Goal: Find specific page/section: Find specific page/section

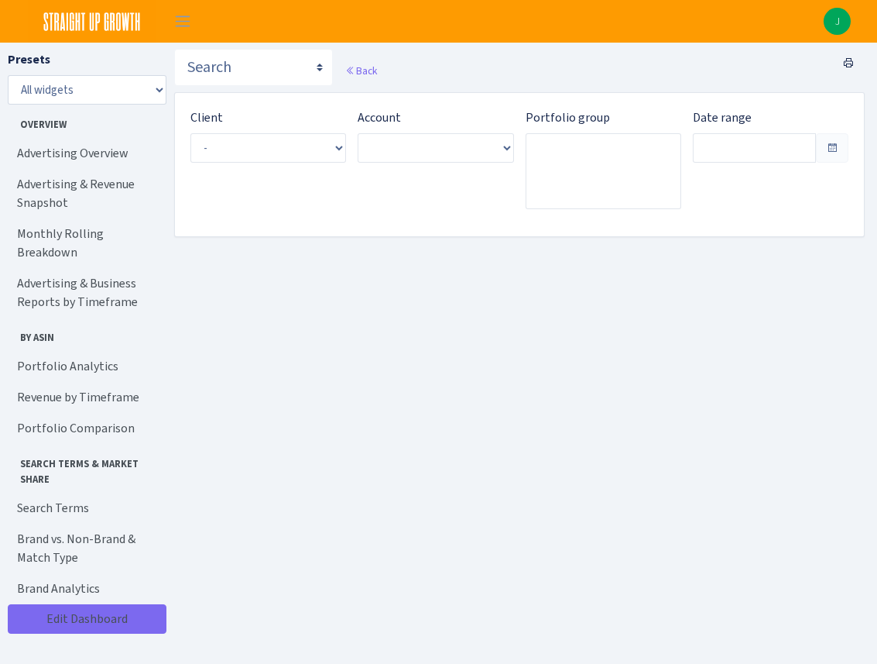
type input "[DATE] - [DATE]"
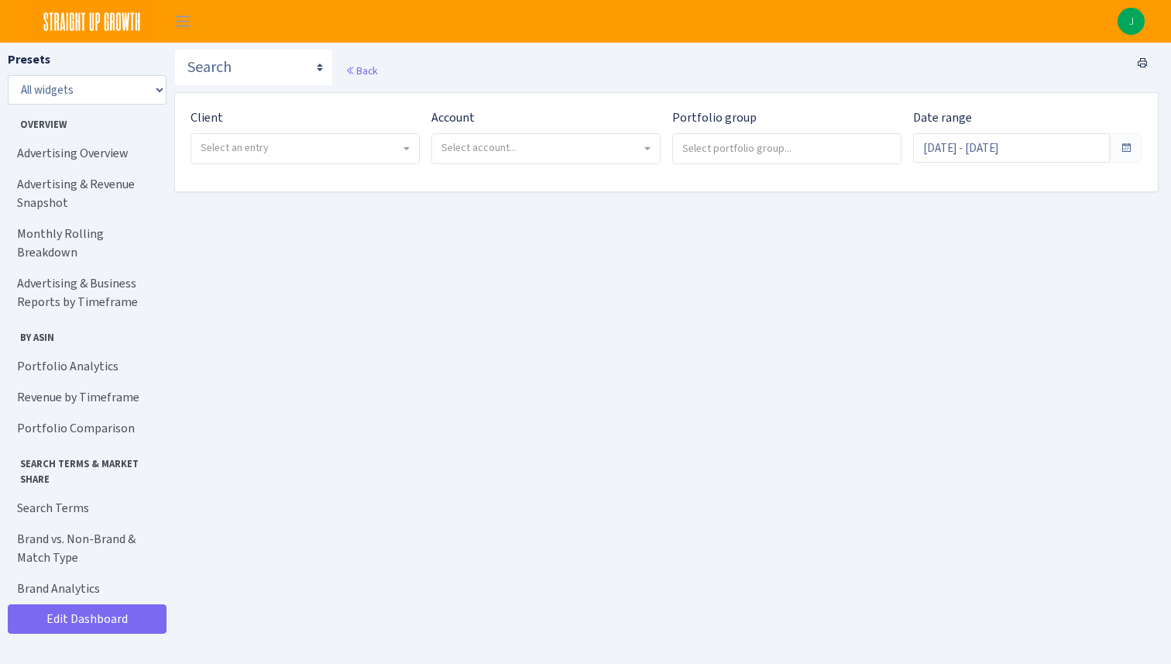
click at [407, 151] on span at bounding box center [408, 148] width 3 height 29
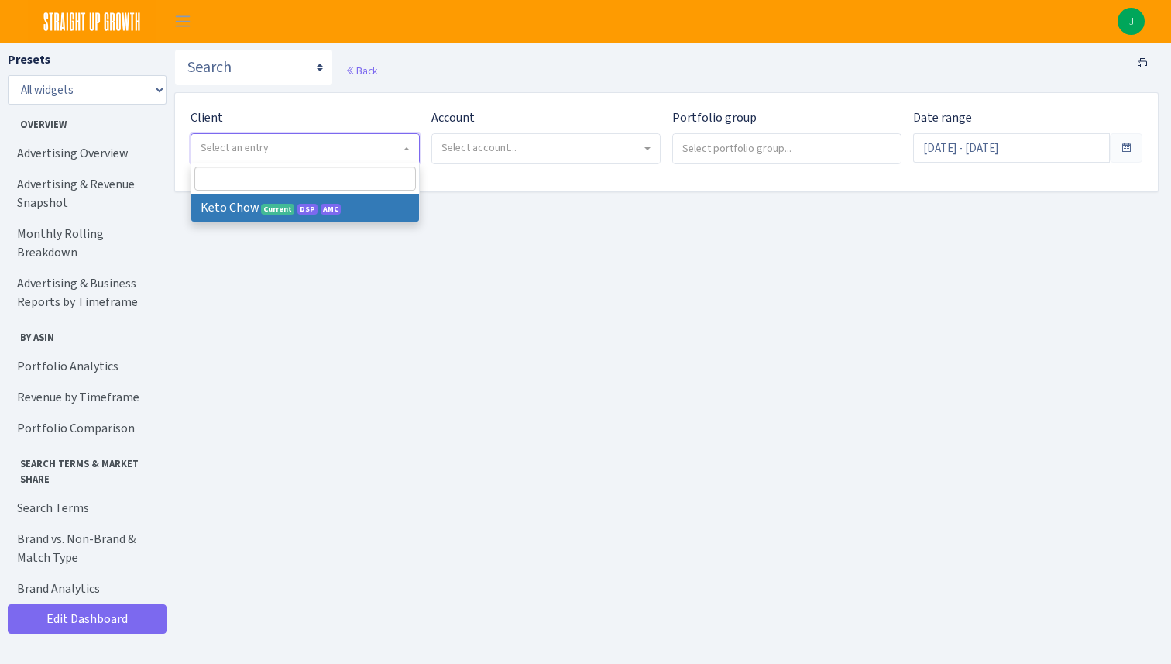
select select "290"
select select
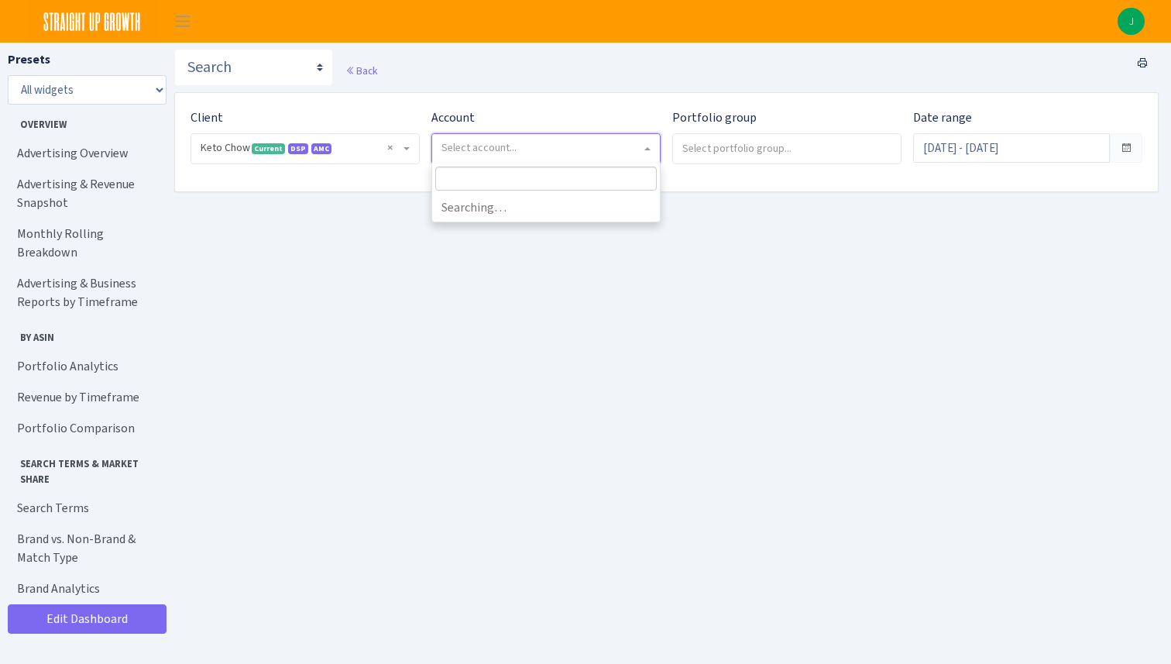
click at [537, 147] on span "Select account..." at bounding box center [541, 147] width 200 height 15
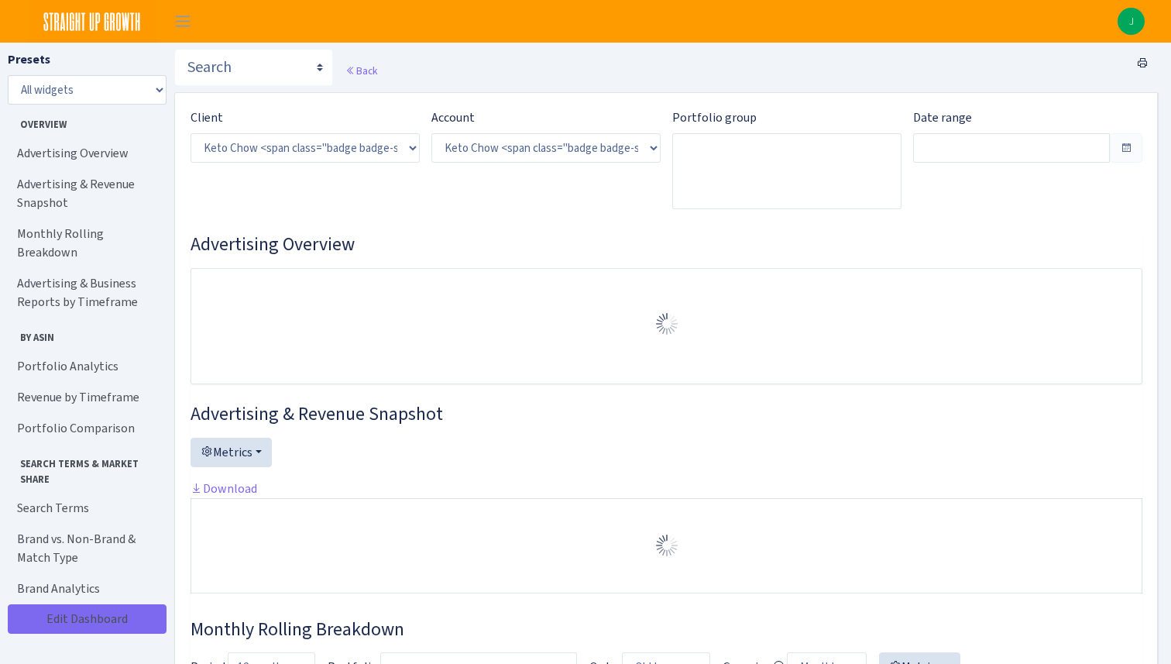
select select "2146680475088560"
type input "[DATE] - [DATE]"
type input "Jul 18, 2025 - Aug 16, 2025"
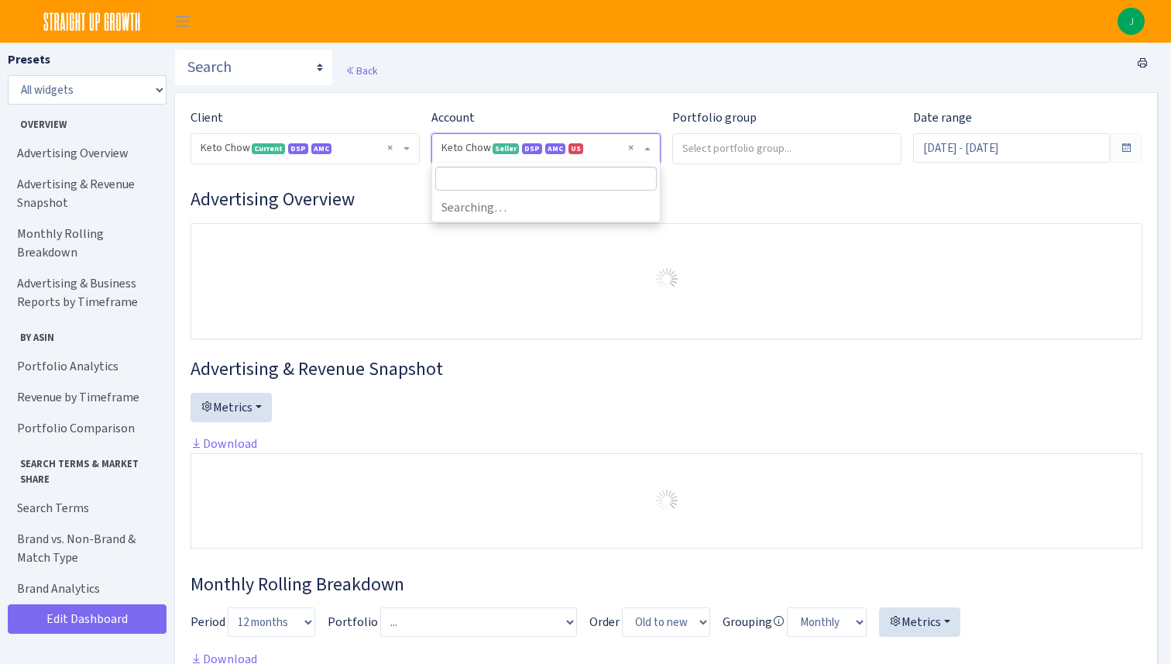
click at [651, 148] on span "× Keto Chow Seller DSP AMC US 2146680475088560A372MA26M2B31SENTITY3SWP3OU1MCOEJ" at bounding box center [546, 148] width 228 height 29
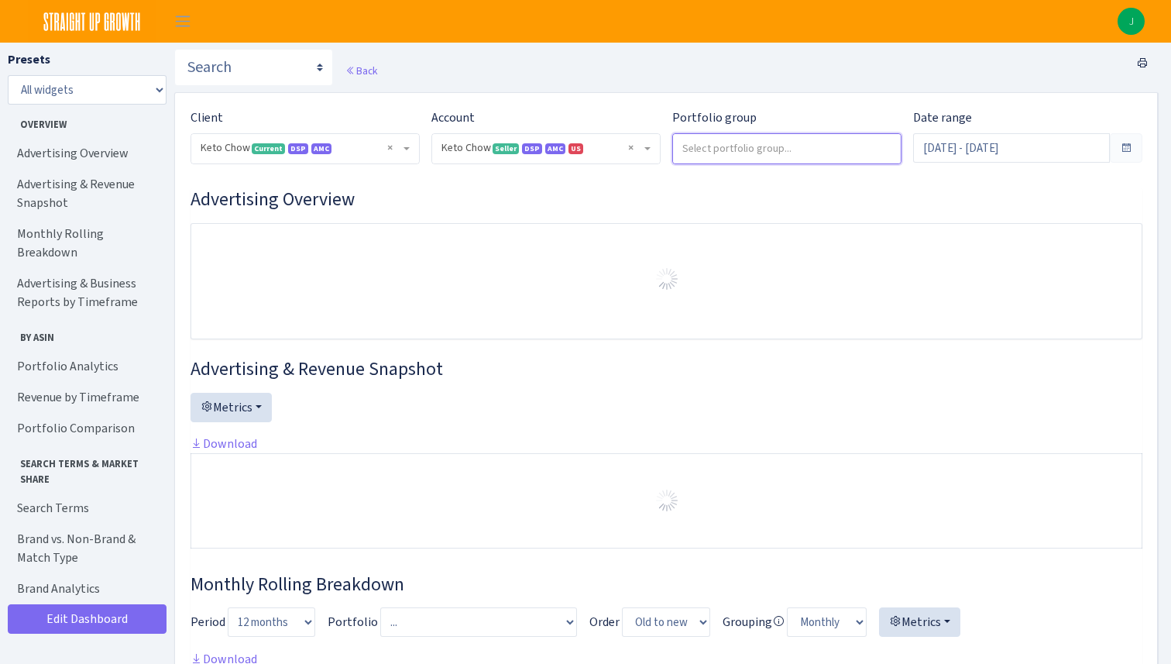
click at [756, 150] on input "search" at bounding box center [787, 148] width 228 height 28
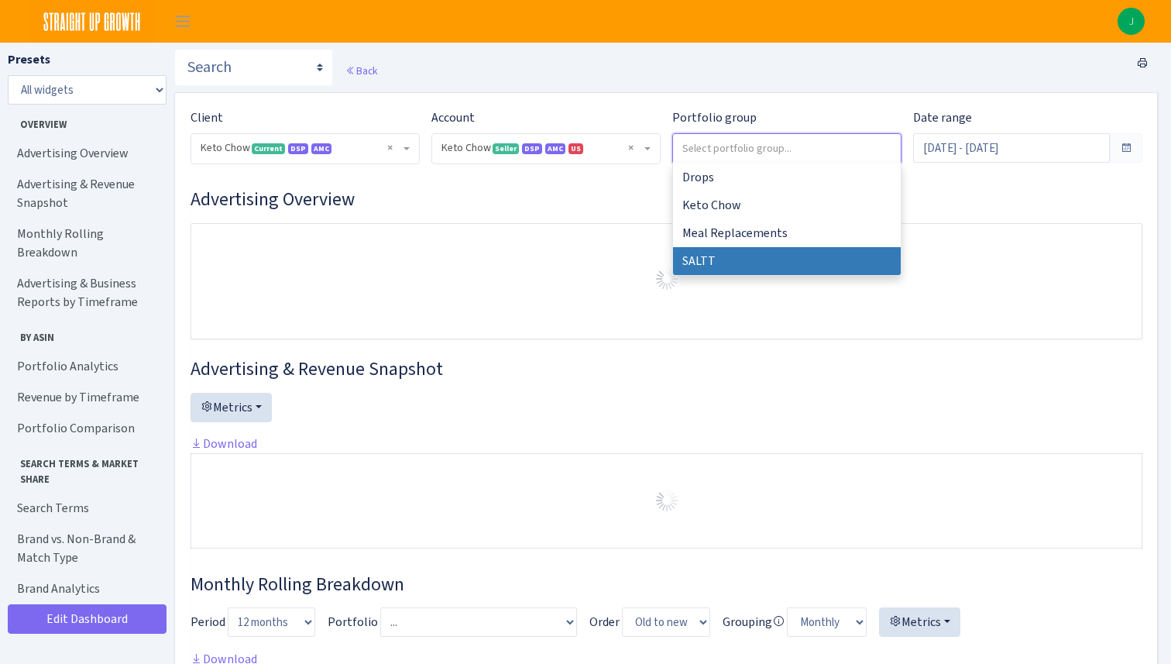
select select "SALTT"
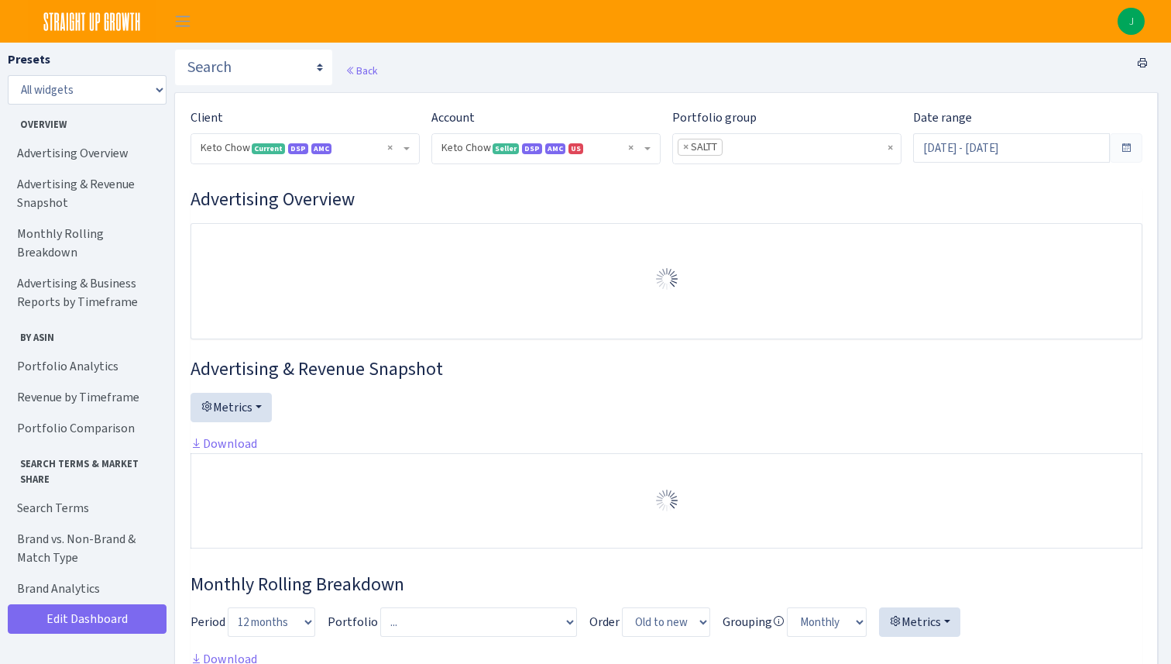
select select "2146680475088560"
click at [1129, 150] on span at bounding box center [1126, 148] width 12 height 12
click at [1125, 148] on span at bounding box center [1126, 148] width 12 height 12
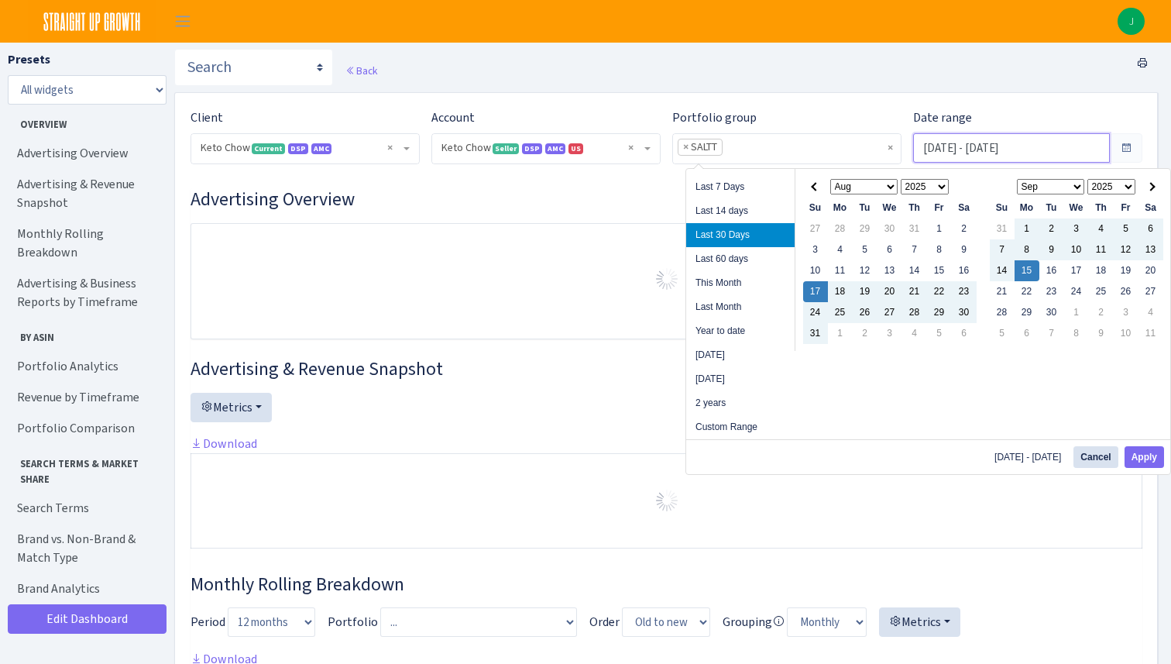
click at [950, 146] on input "Aug 17, 2025 - Sep 15, 2025" at bounding box center [1011, 147] width 197 height 29
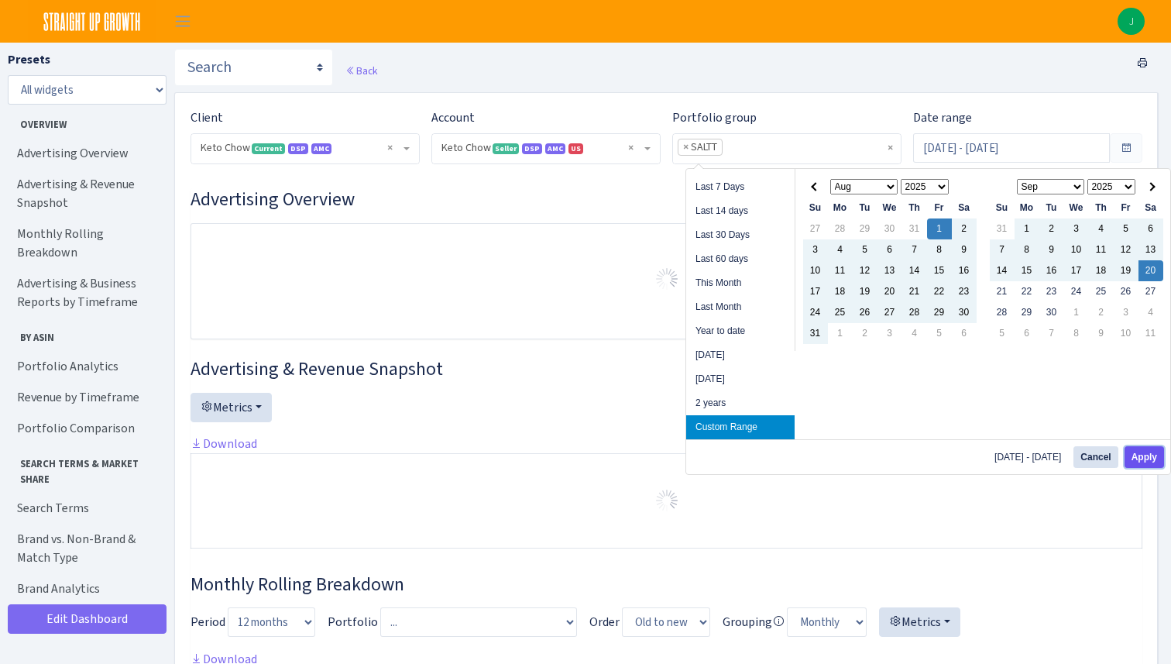
click at [1143, 451] on button "Apply" at bounding box center [1144, 457] width 39 height 22
type input "[DATE] - [DATE]"
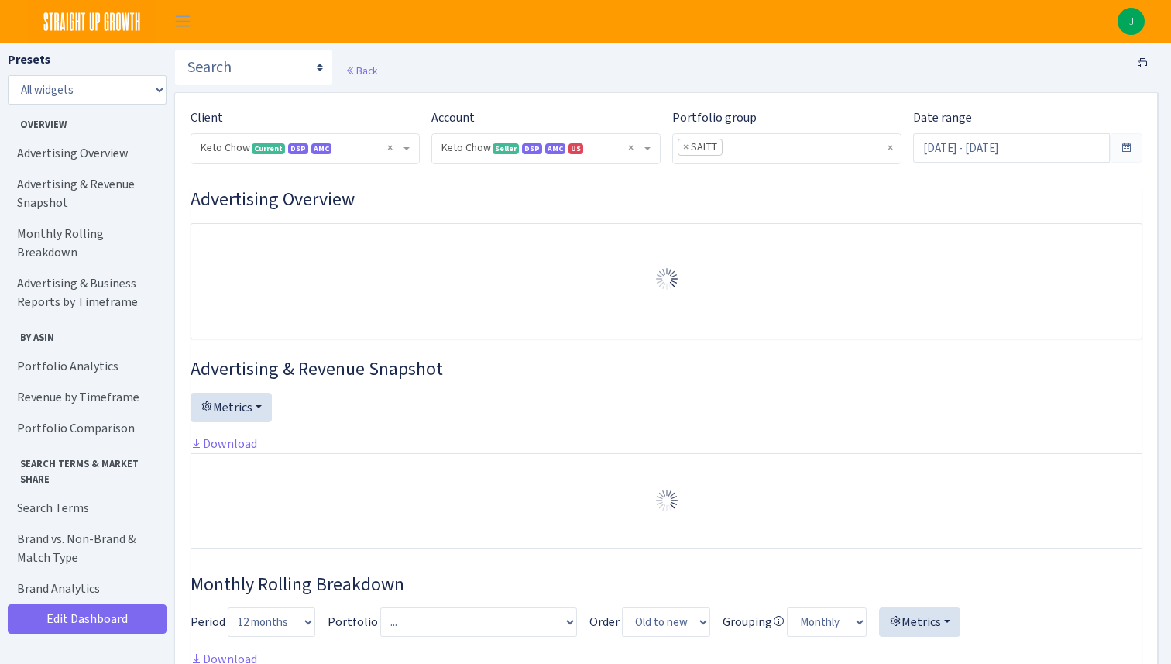
select select "2146680475088560"
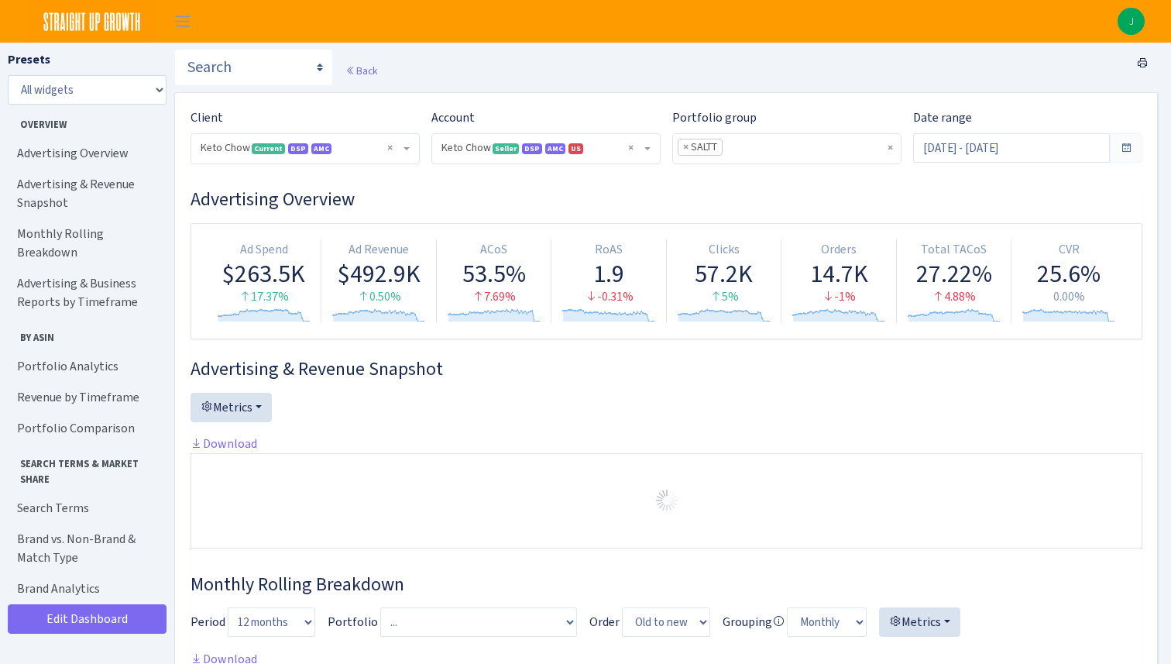
click at [1129, 150] on span at bounding box center [1126, 148] width 12 height 12
click at [1069, 144] on input "Aug 1, 2025 - Sep 20, 2025" at bounding box center [1011, 147] width 197 height 29
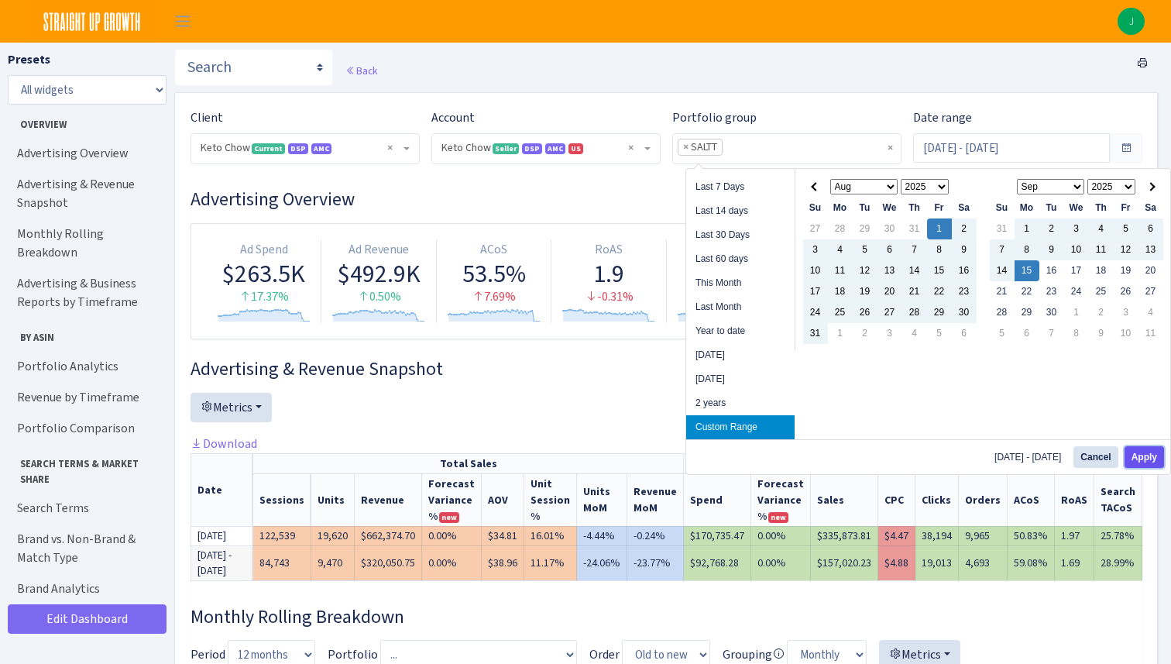
click at [1148, 451] on button "Apply" at bounding box center [1144, 457] width 39 height 22
type input "[DATE] - [DATE]"
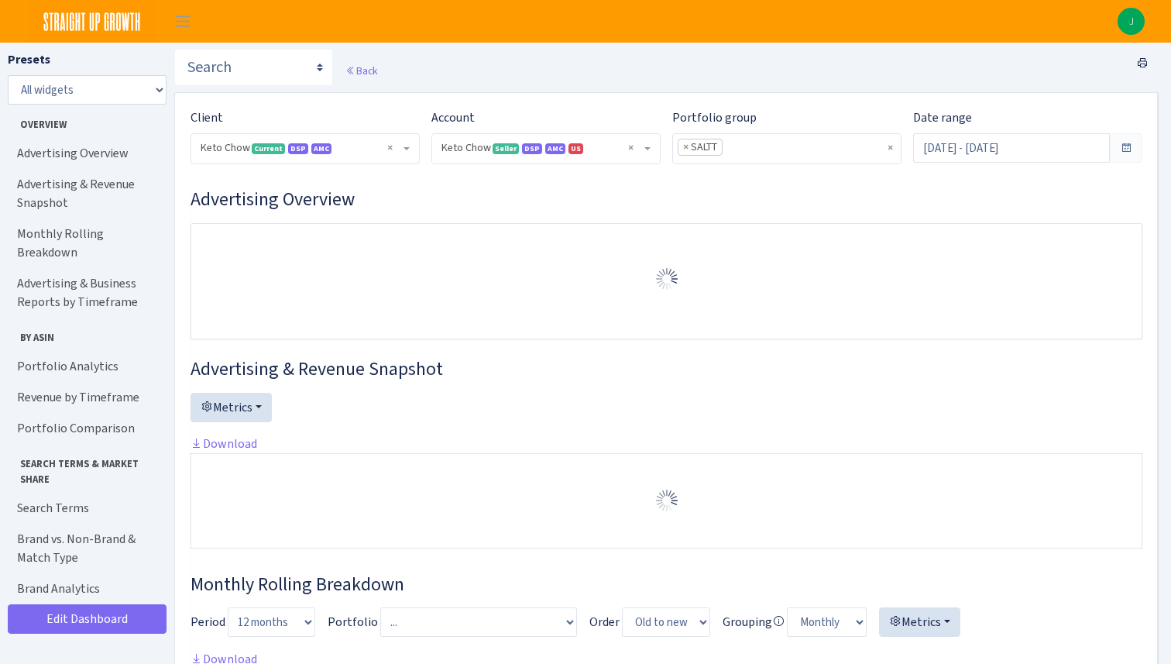
select select "2146680475088560"
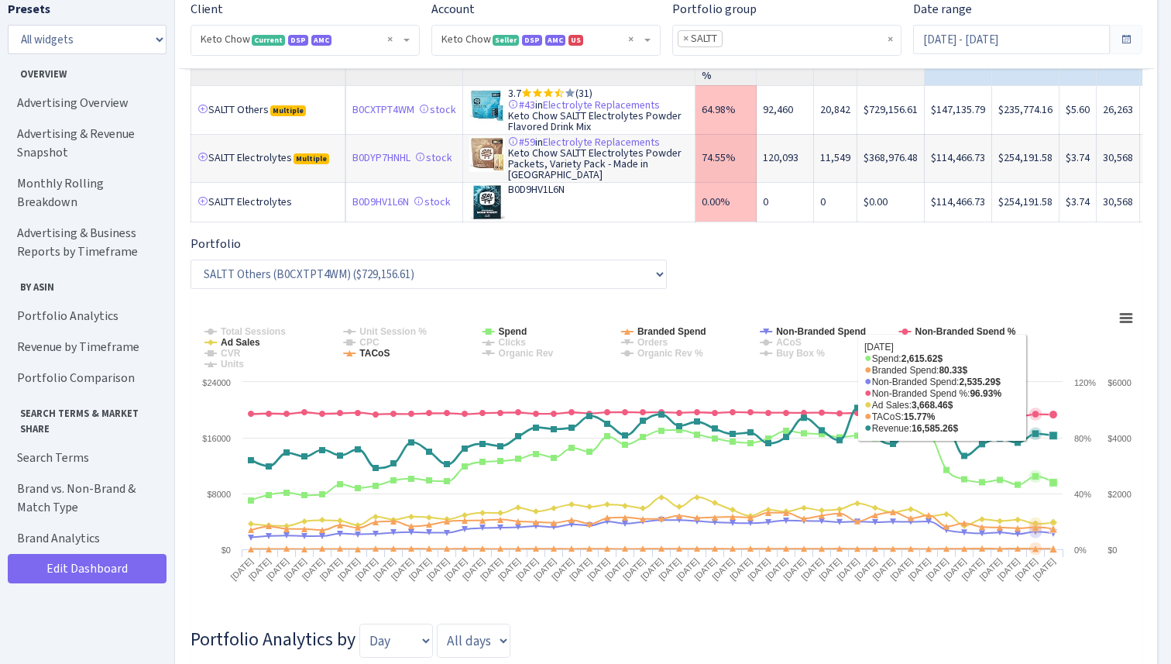
scroll to position [2560, 0]
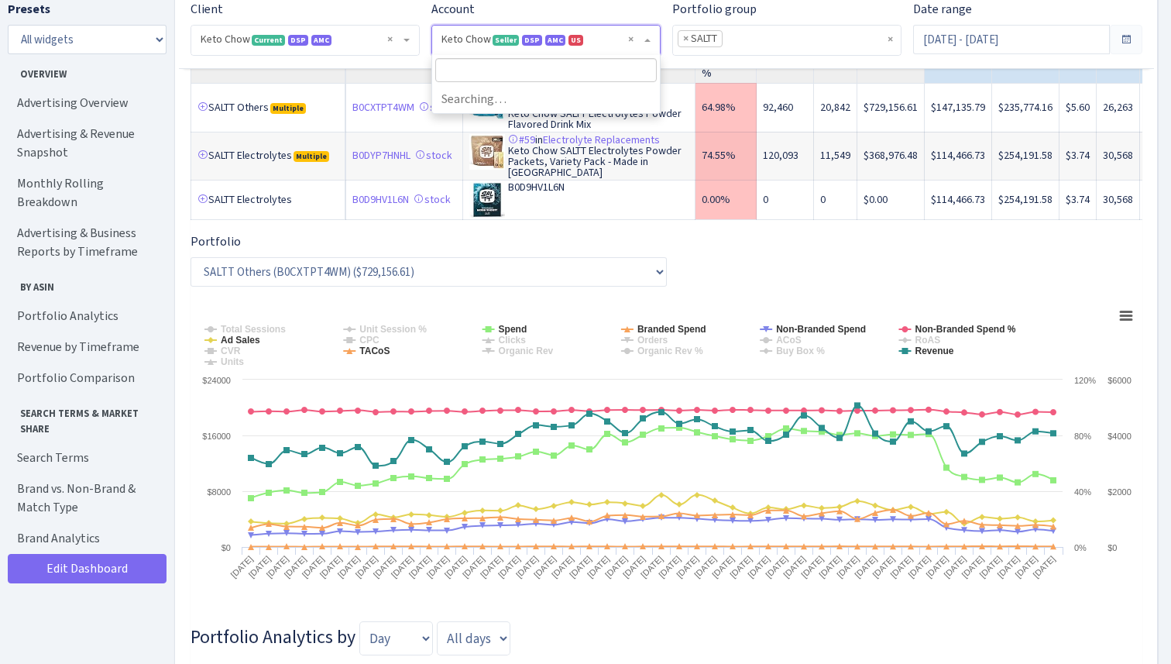
click at [645, 38] on span "× Keto Chow Seller DSP AMC US 2146680475088560A372MA26M2B31SENTITY3SWP3OU1MCOEJ" at bounding box center [546, 40] width 228 height 29
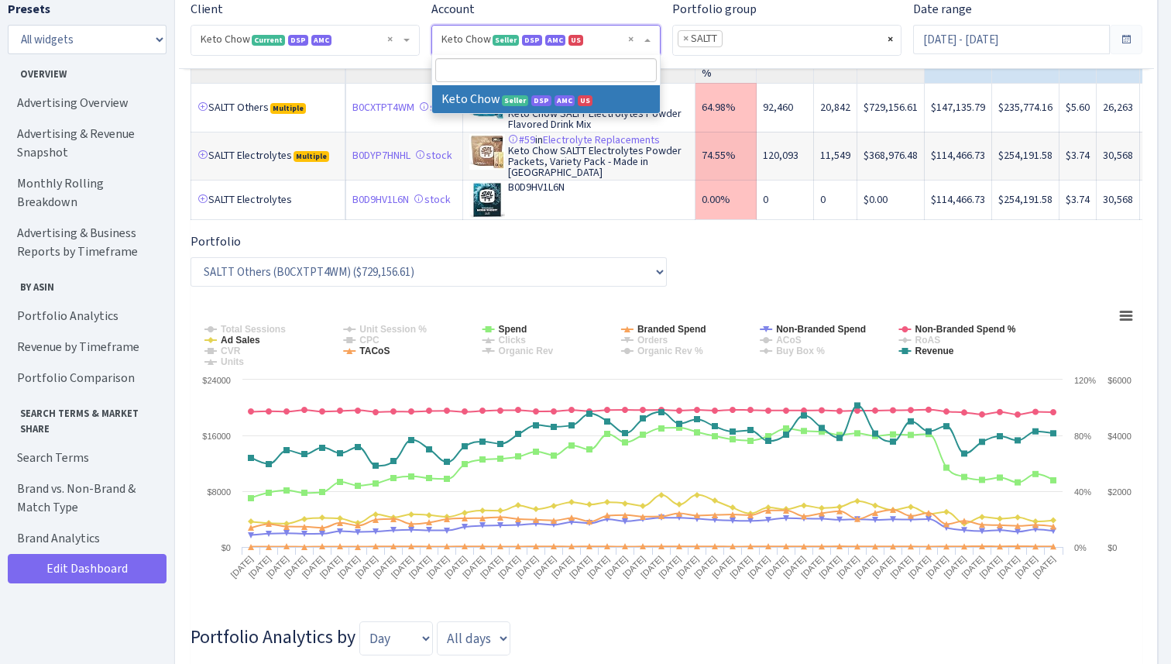
select select
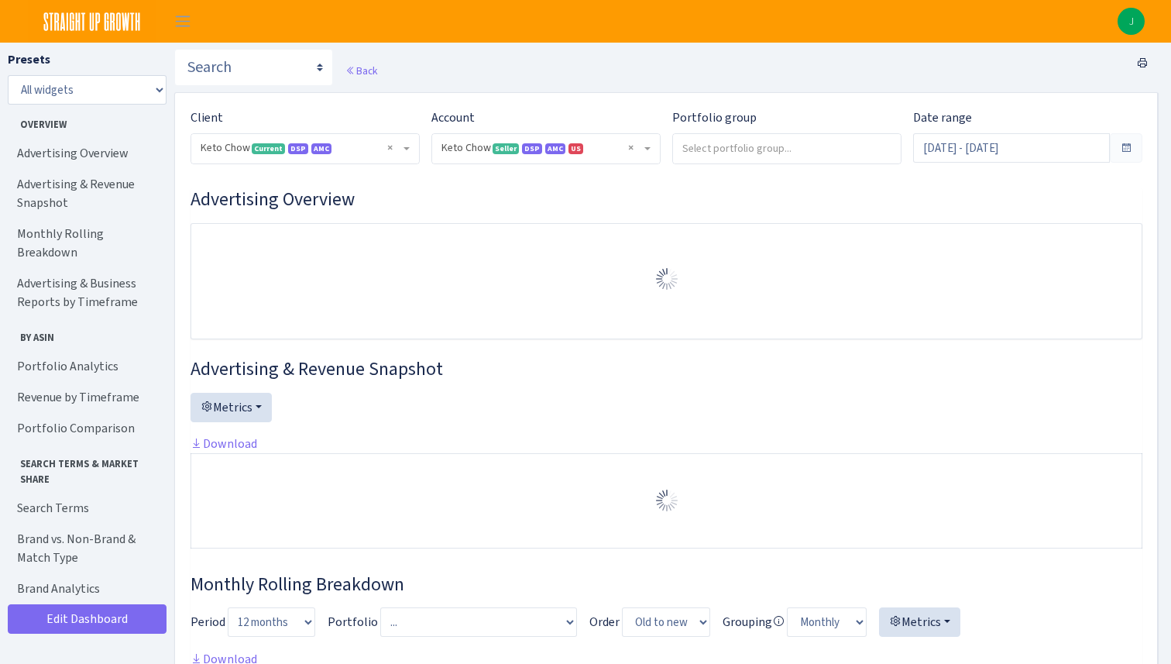
select select "2146680475088560"
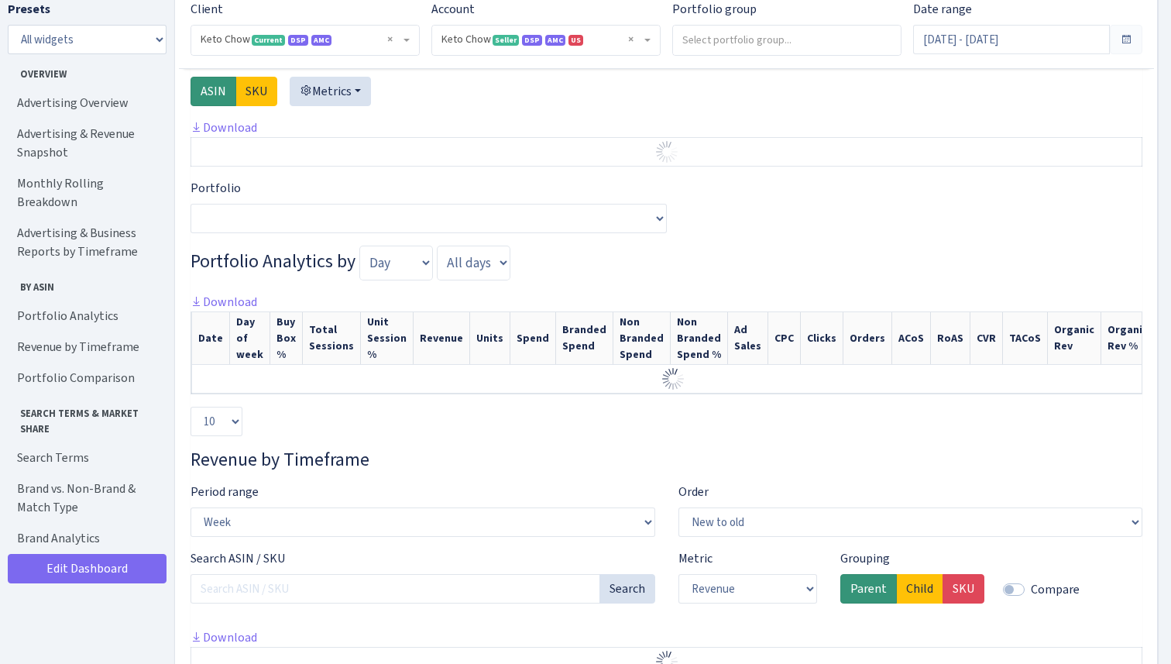
scroll to position [1610, 0]
click at [1122, 45] on span at bounding box center [1126, 39] width 12 height 12
click at [991, 31] on input "[DATE] - [DATE]" at bounding box center [1011, 39] width 197 height 29
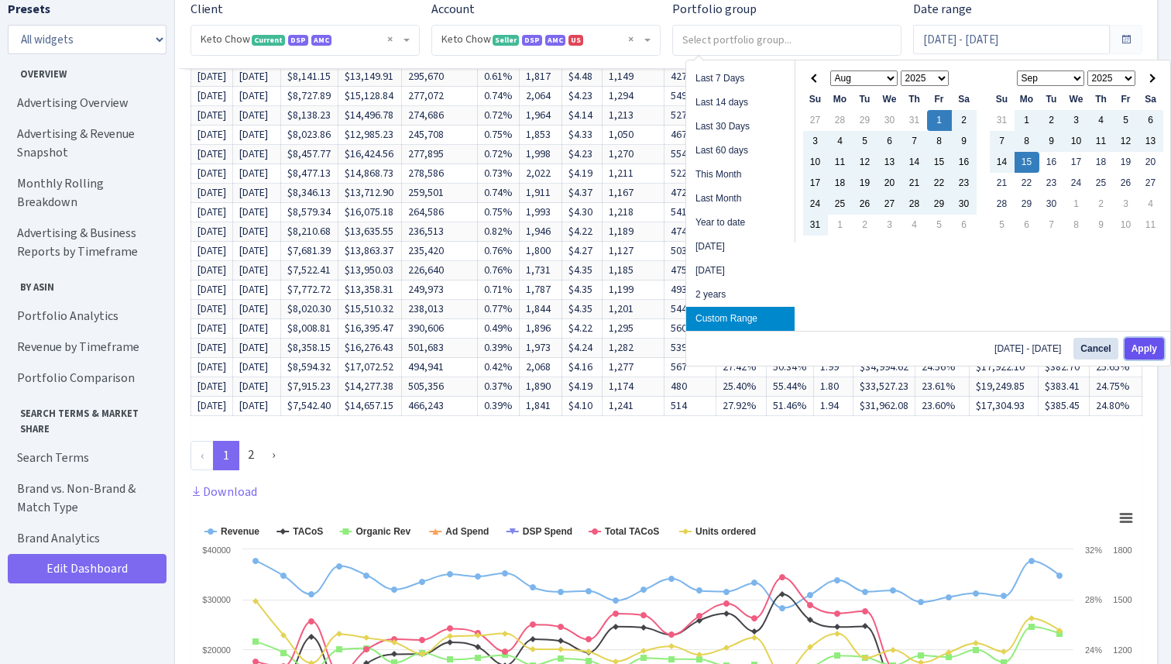
click at [1139, 349] on button "Apply" at bounding box center [1144, 349] width 39 height 22
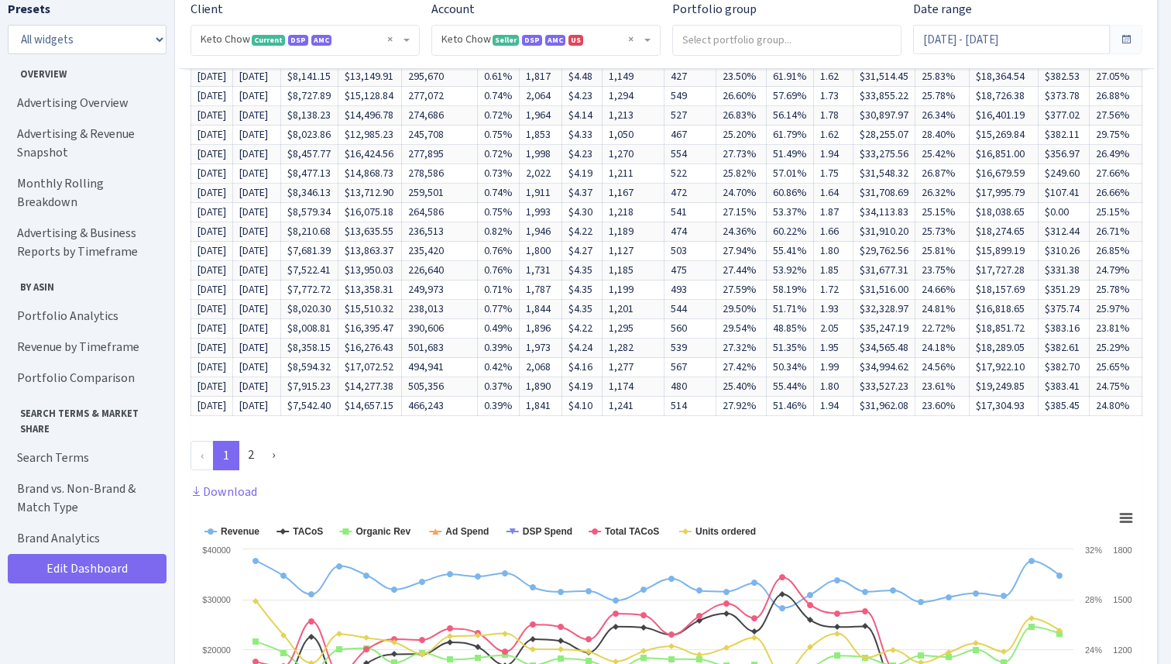
type input "[DATE] - [DATE]"
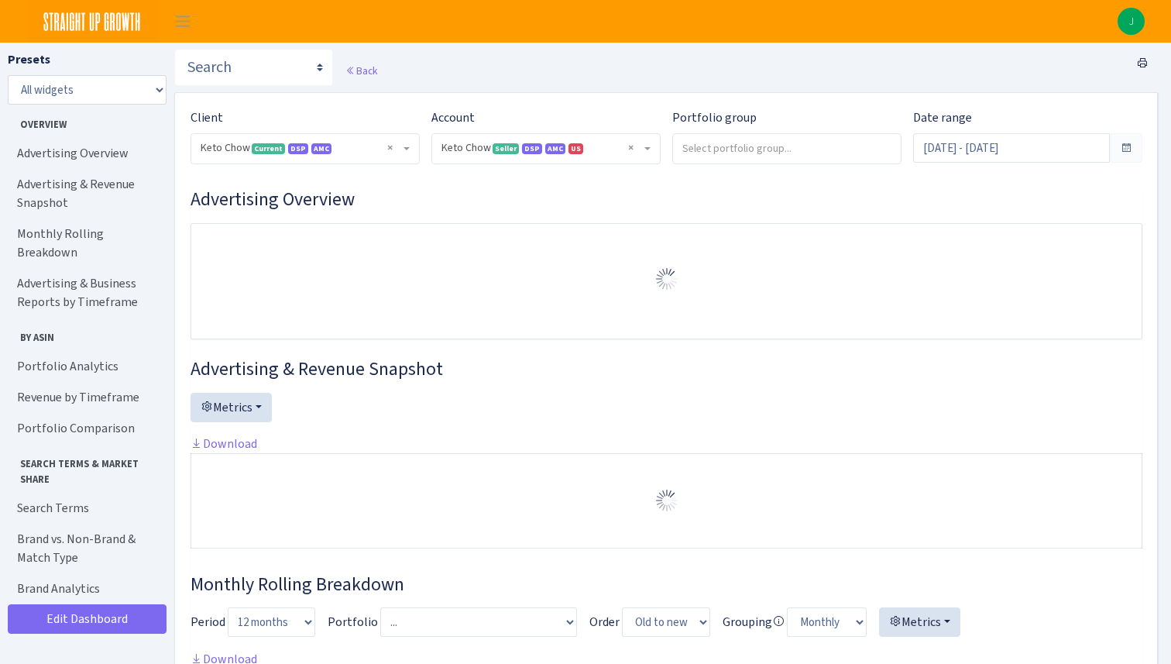
select select "2146680475088560"
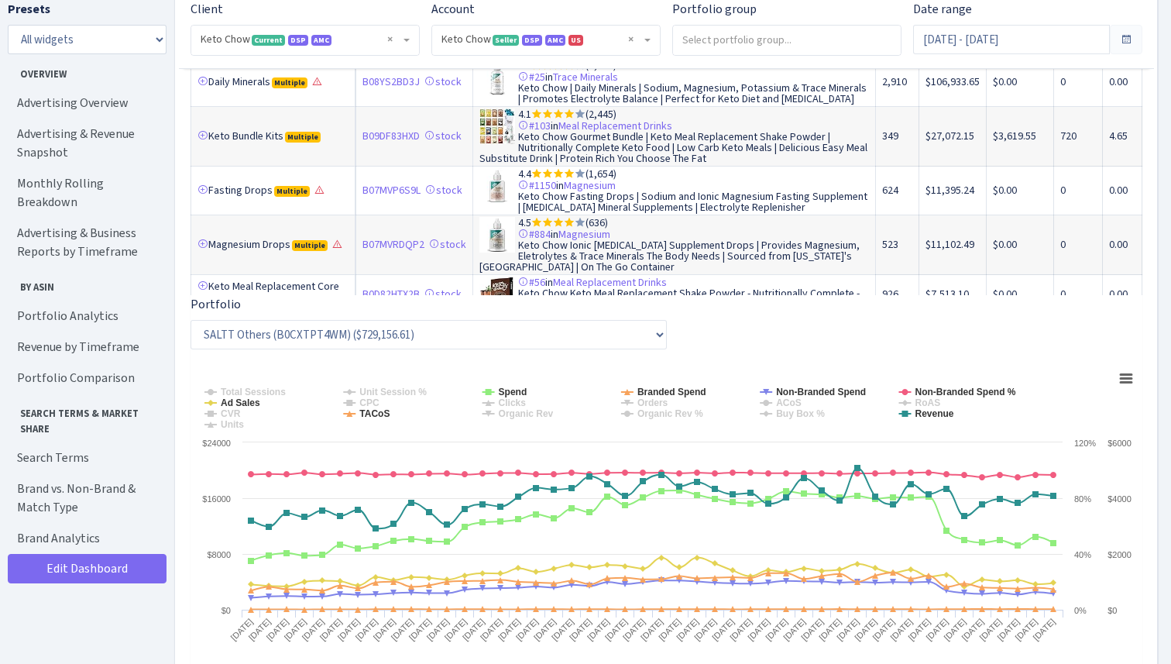
scroll to position [1928, 0]
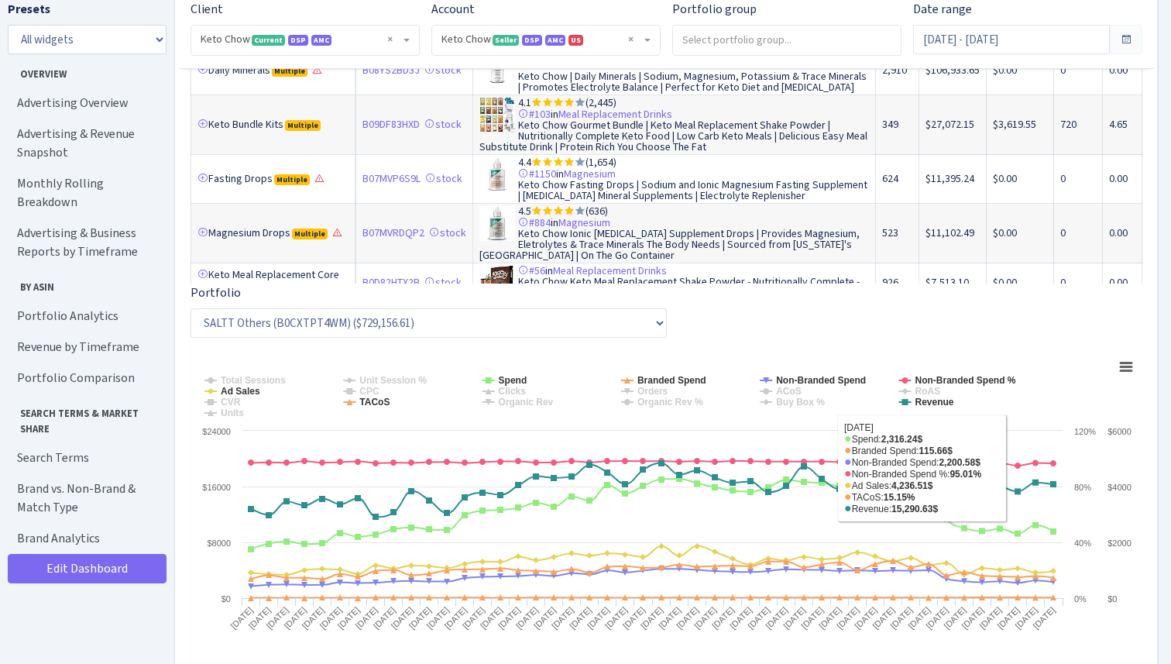
click at [649, 35] on span at bounding box center [648, 40] width 3 height 29
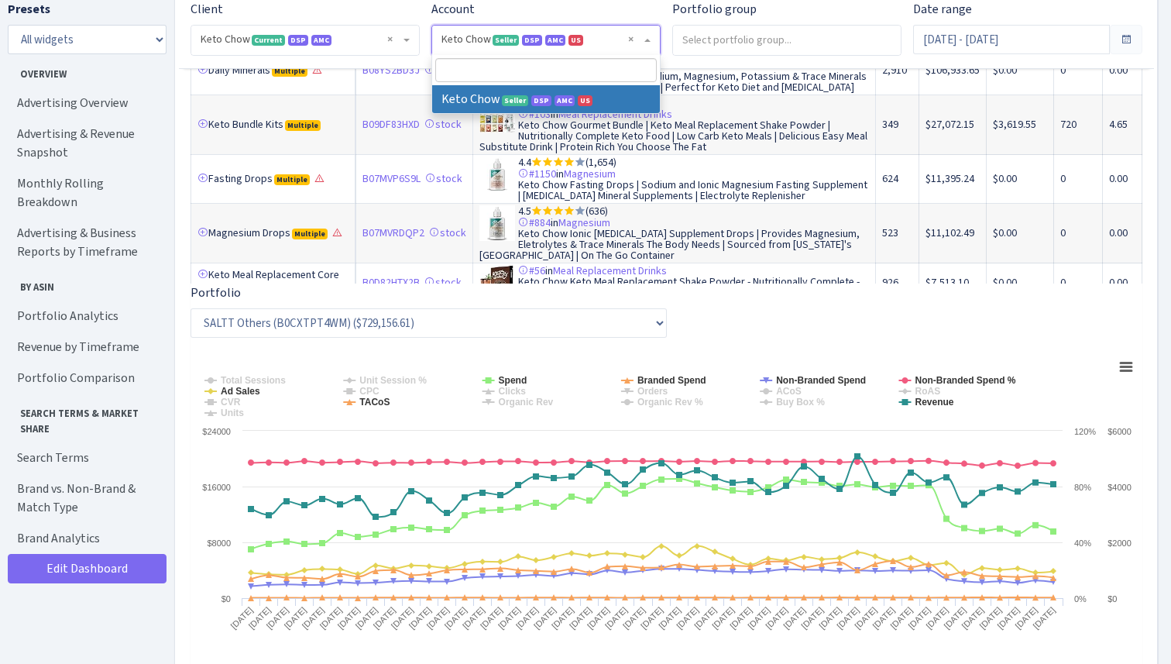
click at [649, 35] on span at bounding box center [648, 40] width 3 height 29
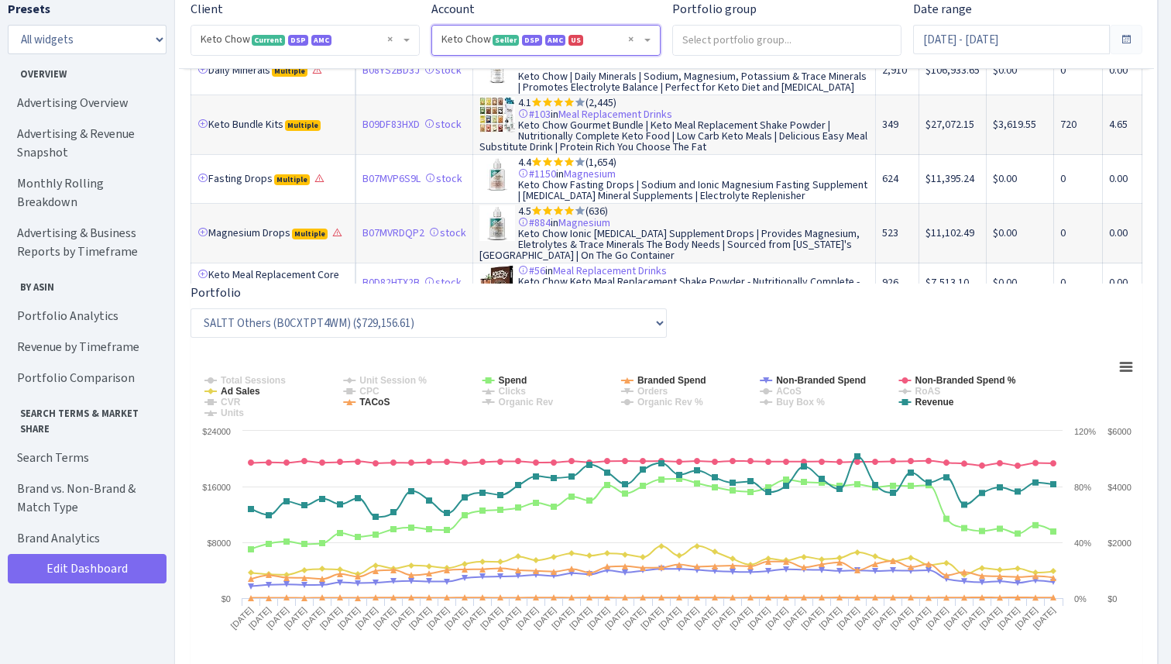
click at [726, 36] on input "search" at bounding box center [787, 40] width 228 height 28
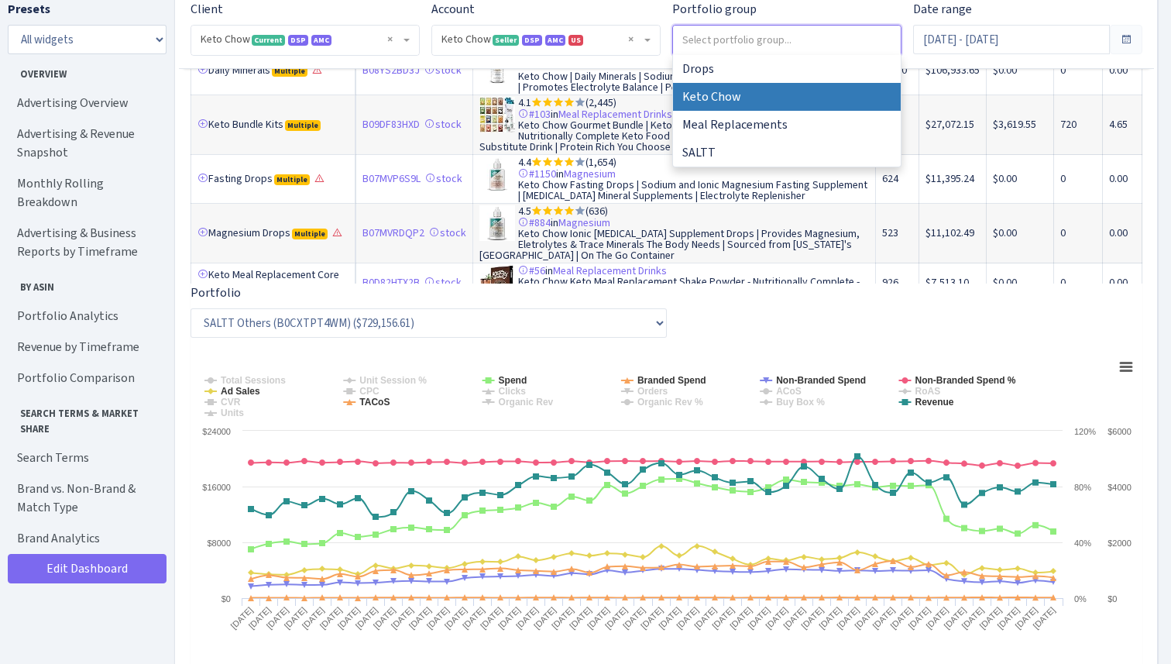
select select "Keto Chow"
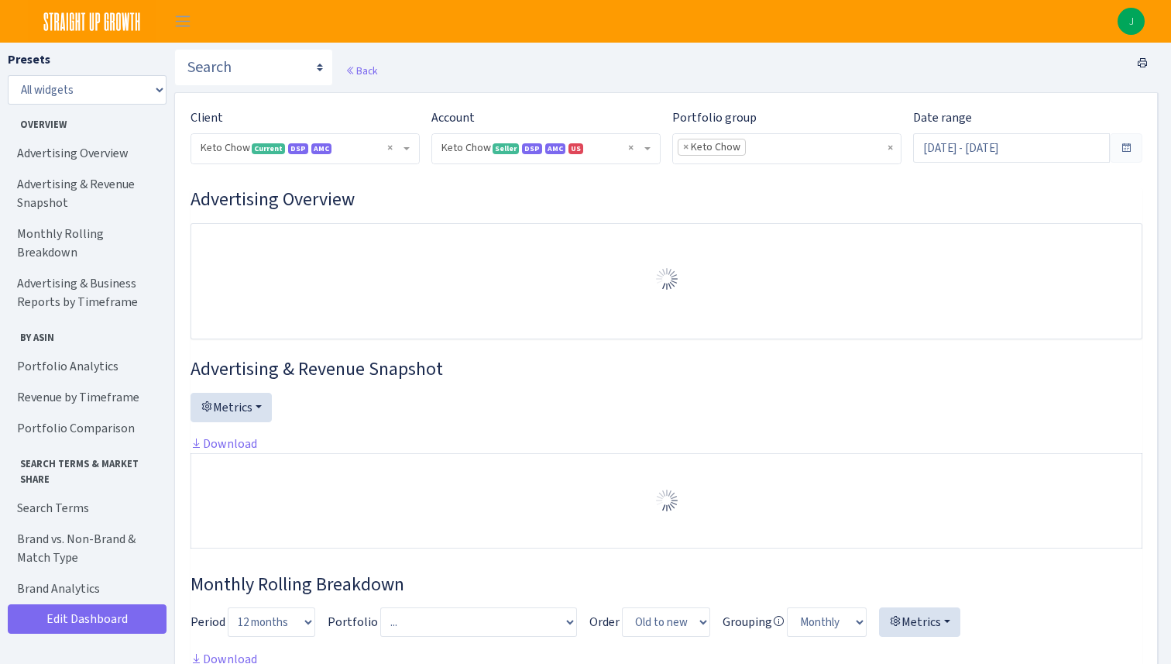
select select "2146680475088560"
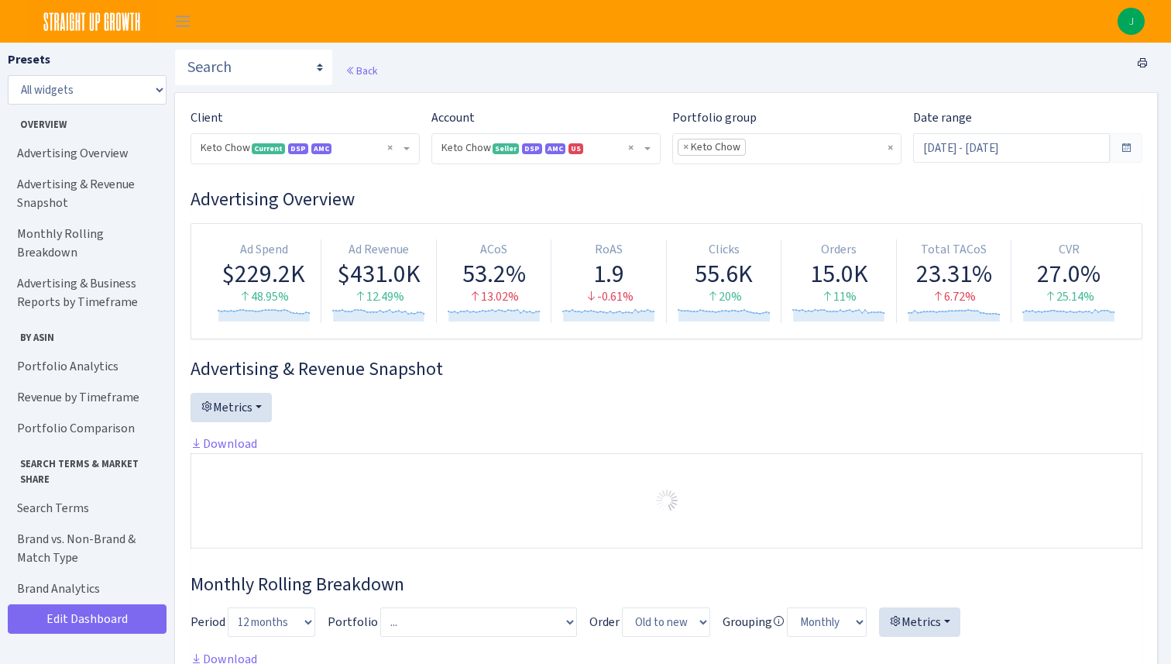
click at [1127, 150] on span at bounding box center [1126, 148] width 12 height 12
click at [1041, 143] on input "Aug 17, 2025 - Sep 15, 2025" at bounding box center [1011, 147] width 197 height 29
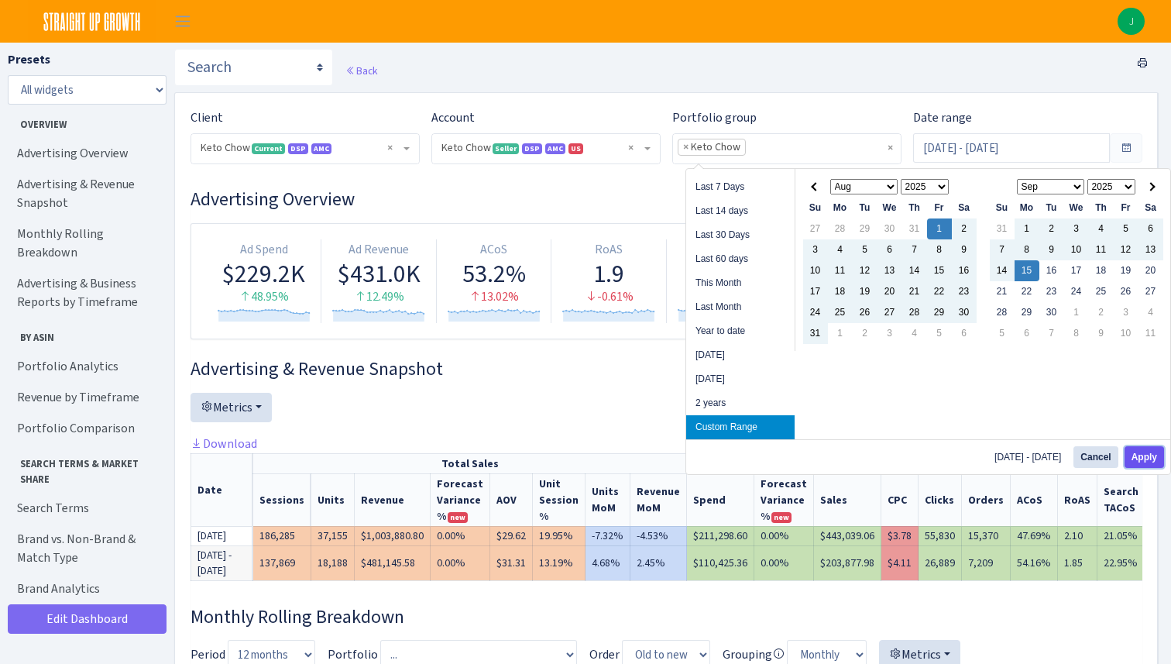
click at [1150, 460] on button "Apply" at bounding box center [1144, 457] width 39 height 22
type input "[DATE] - [DATE]"
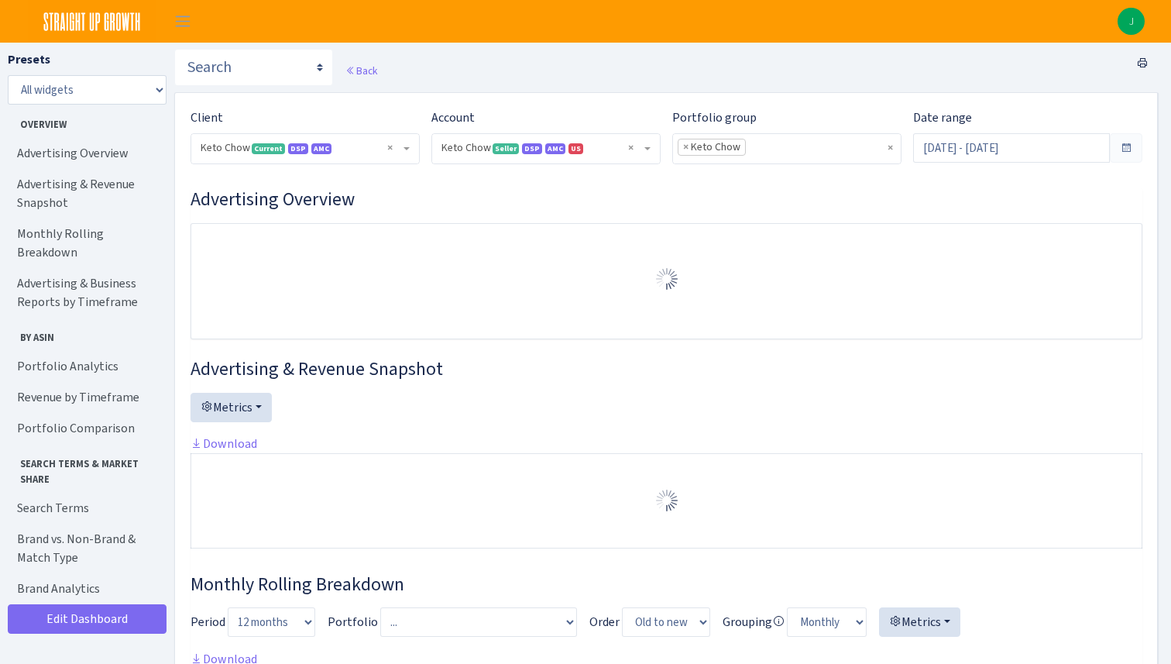
select select "2146680475088560"
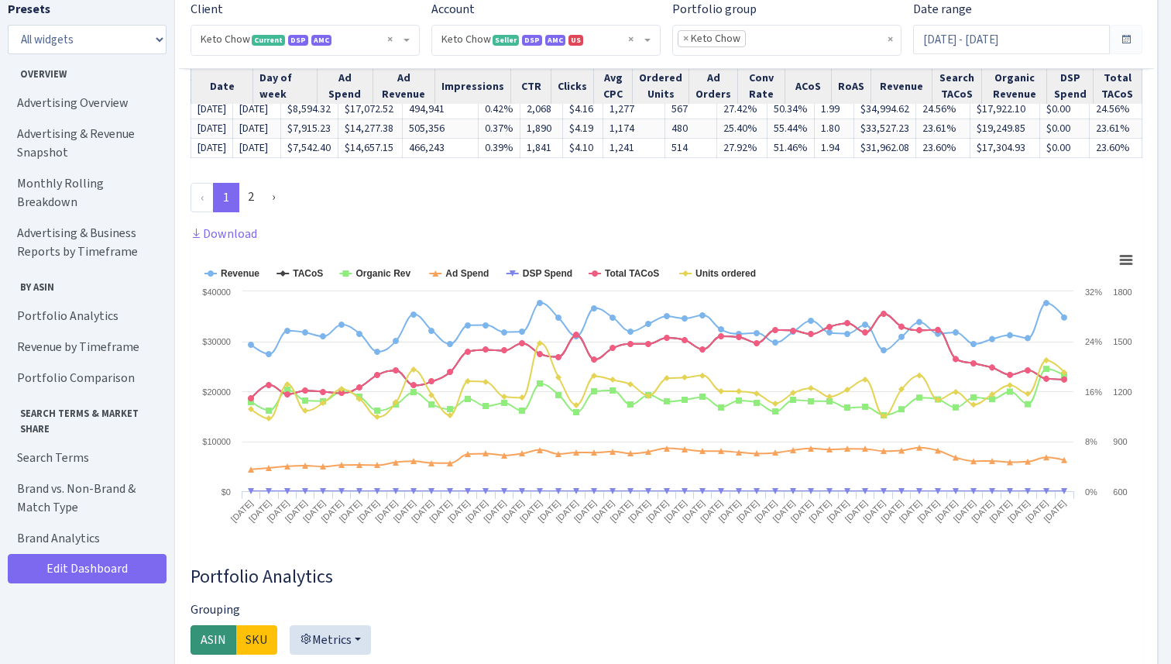
scroll to position [1871, 0]
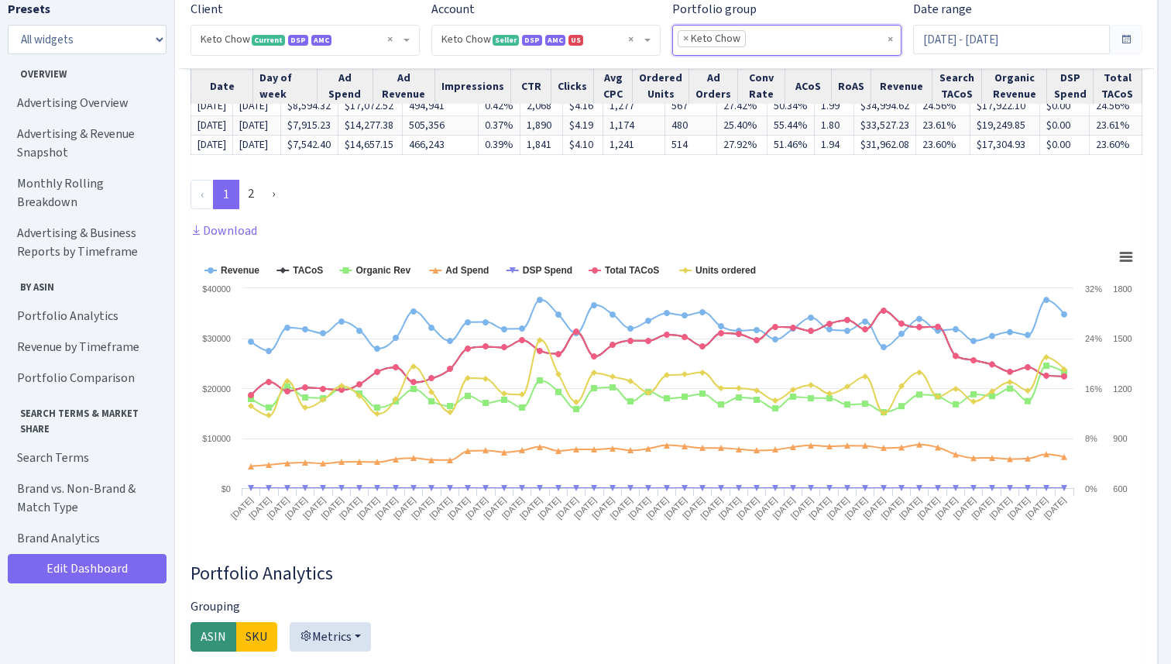
click at [857, 39] on ul "× × Keto Chow" at bounding box center [787, 40] width 228 height 28
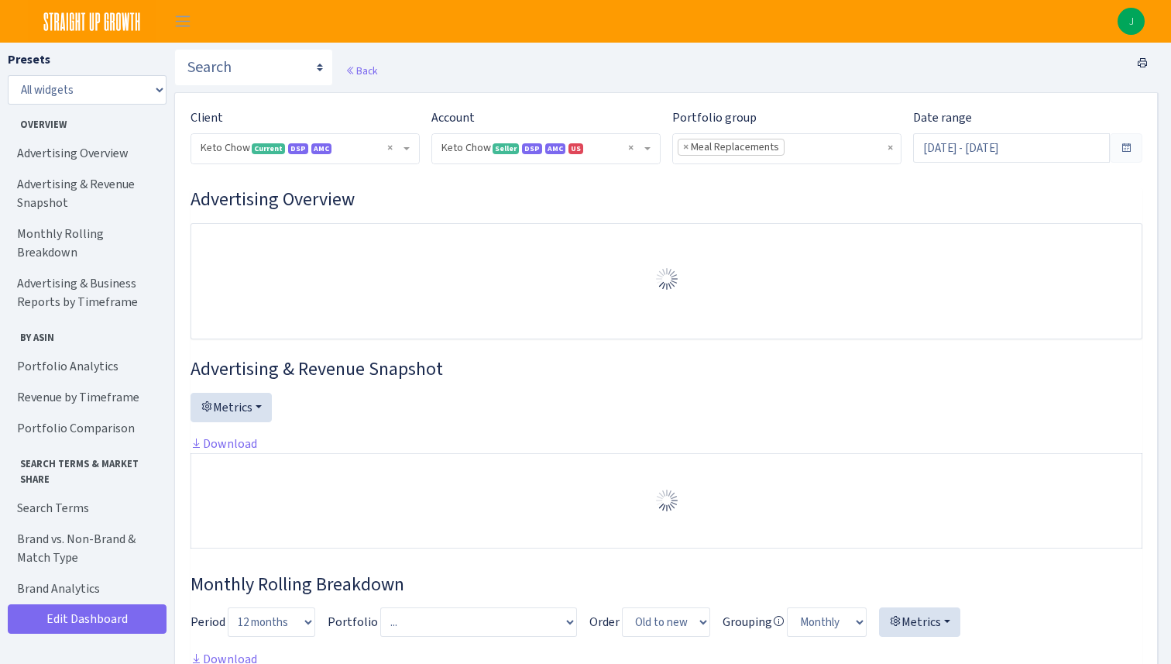
select select "2146680475088560"
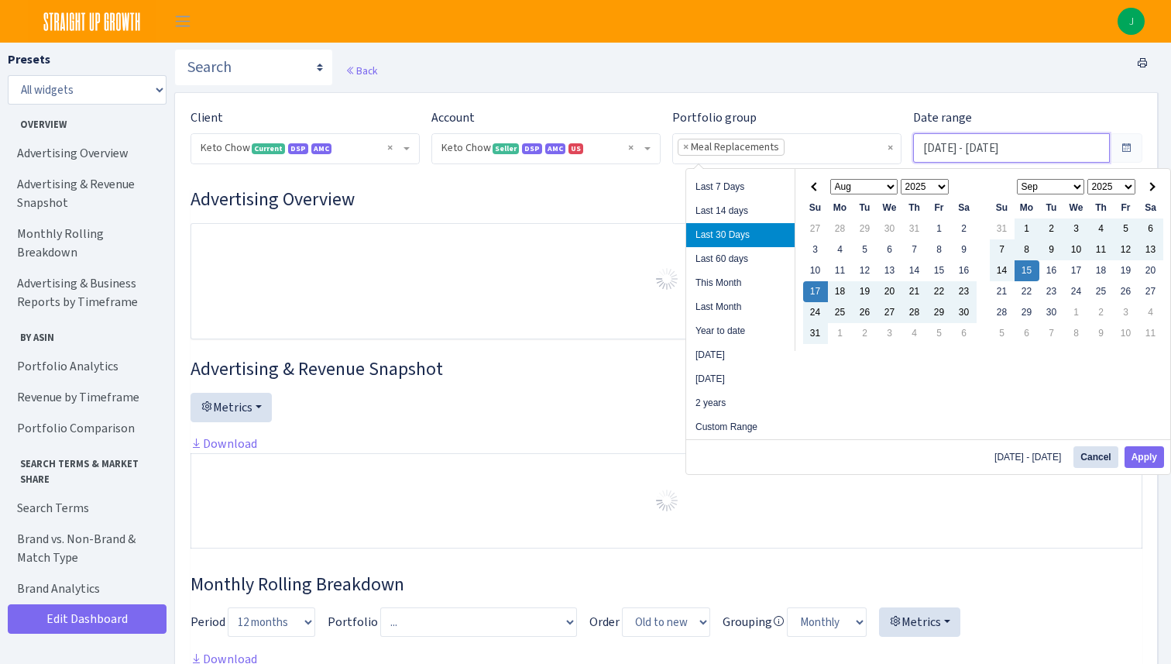
click at [1008, 155] on input "Aug 17, 2025 - Sep 15, 2025" at bounding box center [1011, 147] width 197 height 29
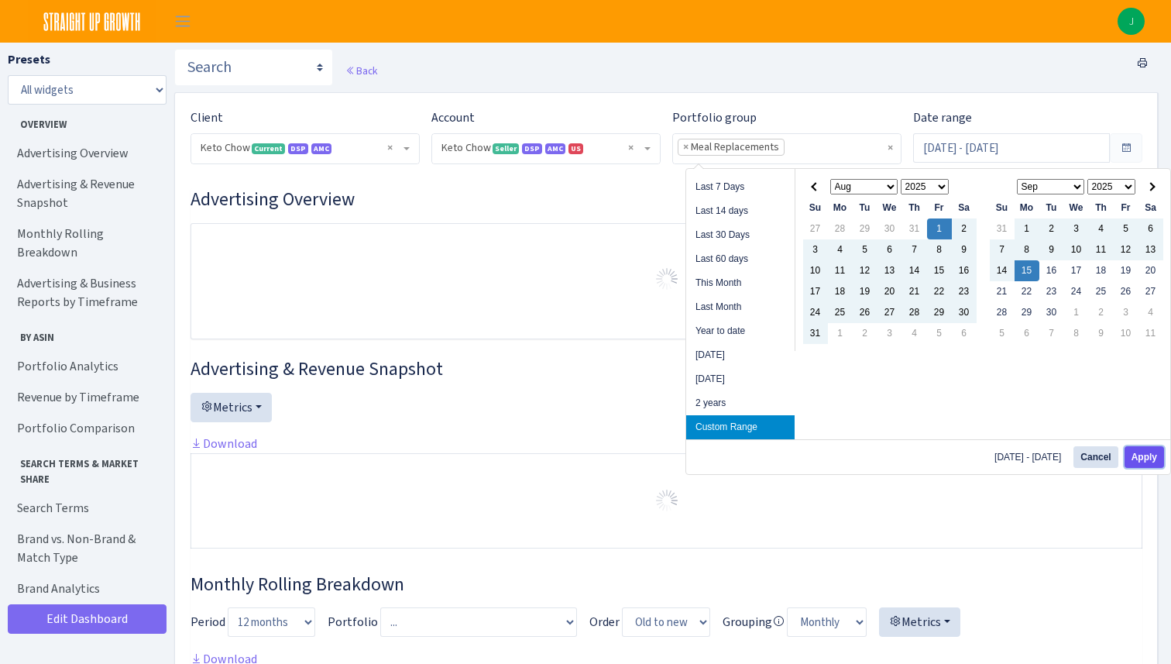
click at [1150, 450] on button "Apply" at bounding box center [1144, 457] width 39 height 22
type input "[DATE] - [DATE]"
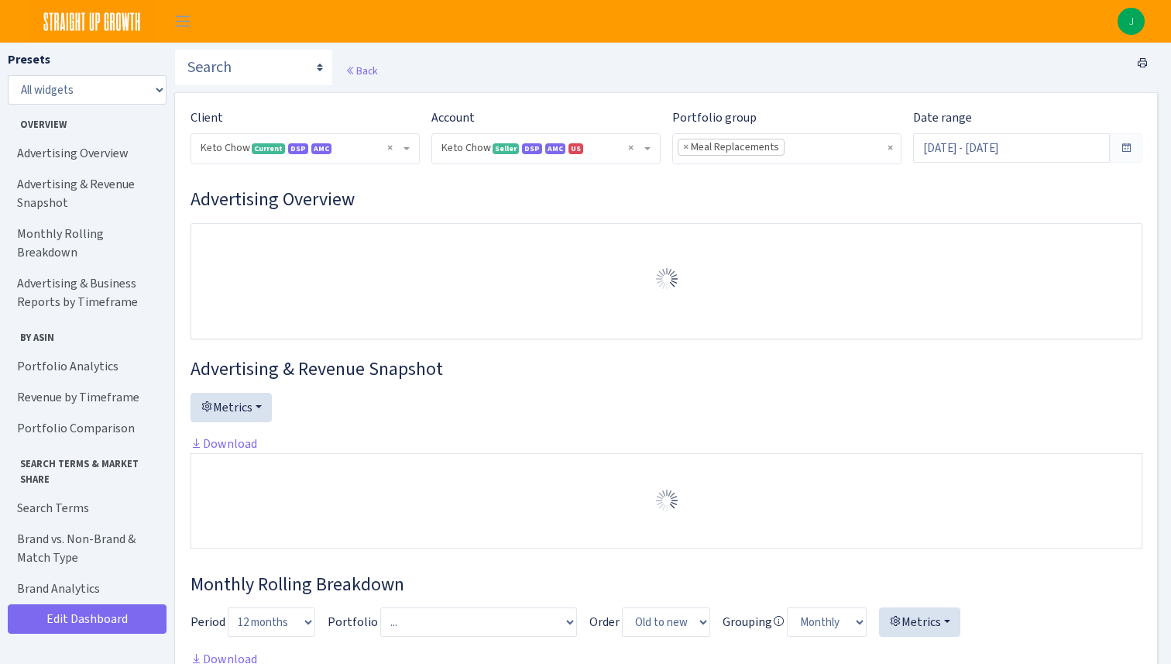
select select "2146680475088560"
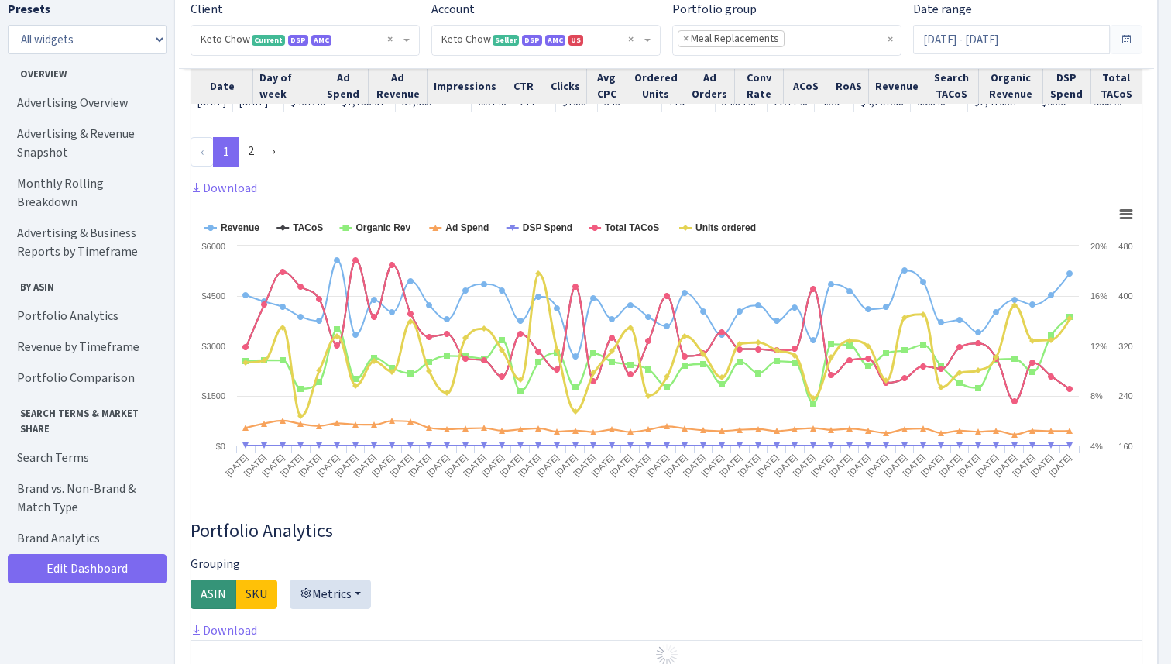
scroll to position [1895, 0]
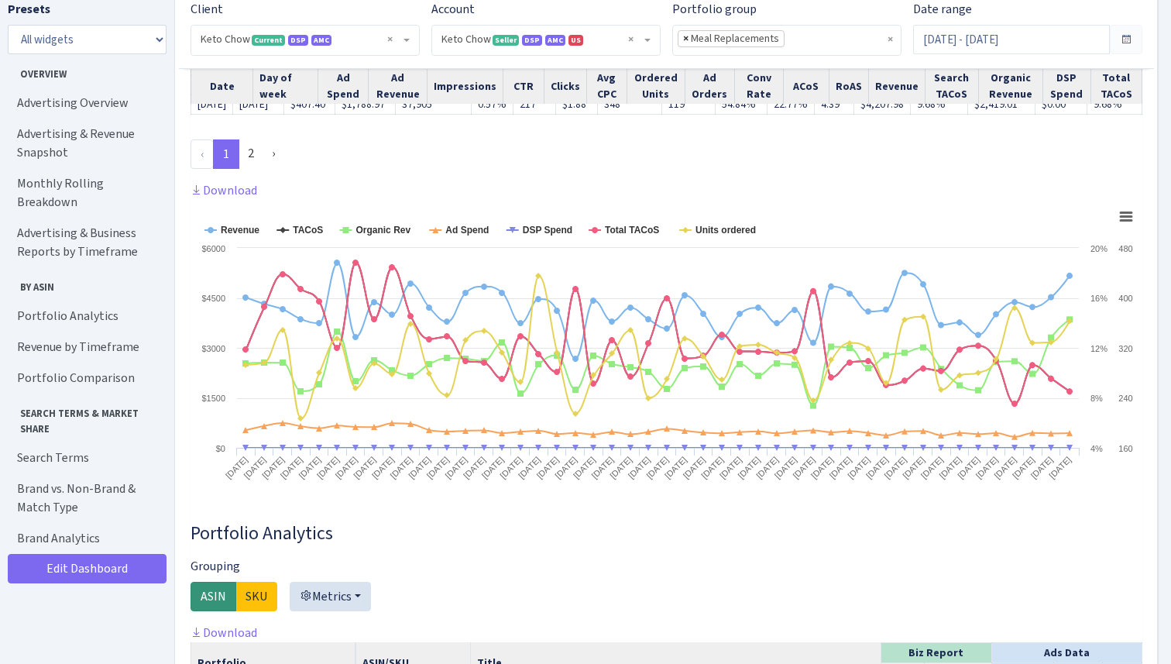
click at [683, 39] on span "×" at bounding box center [685, 38] width 5 height 15
select select
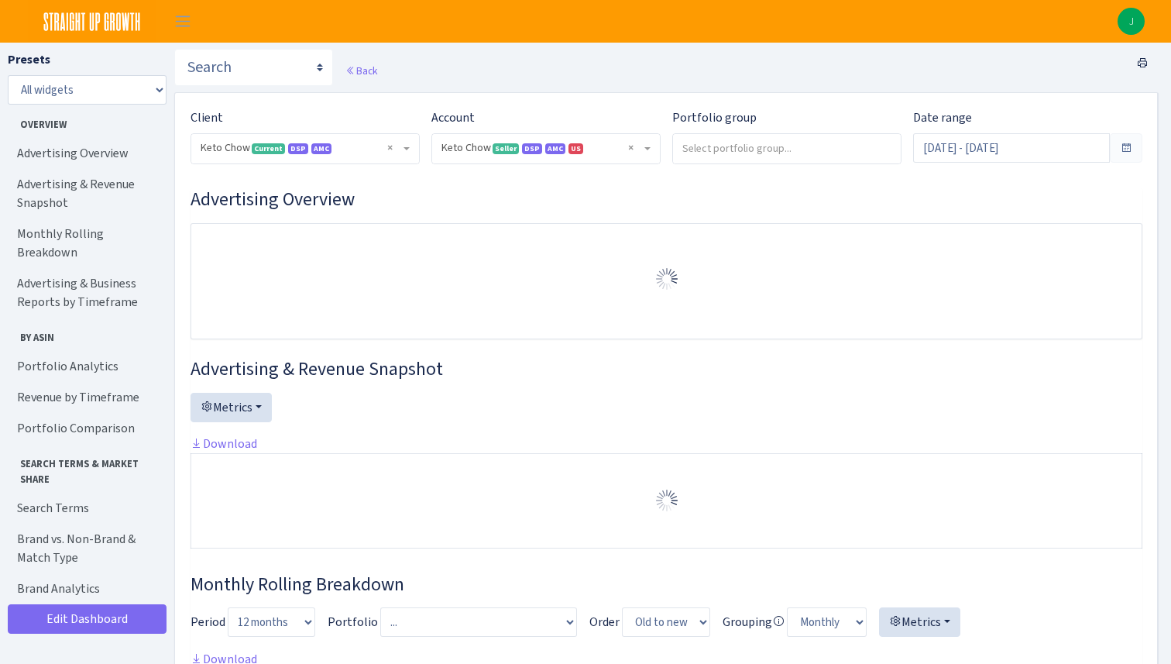
select select "2146680475088560"
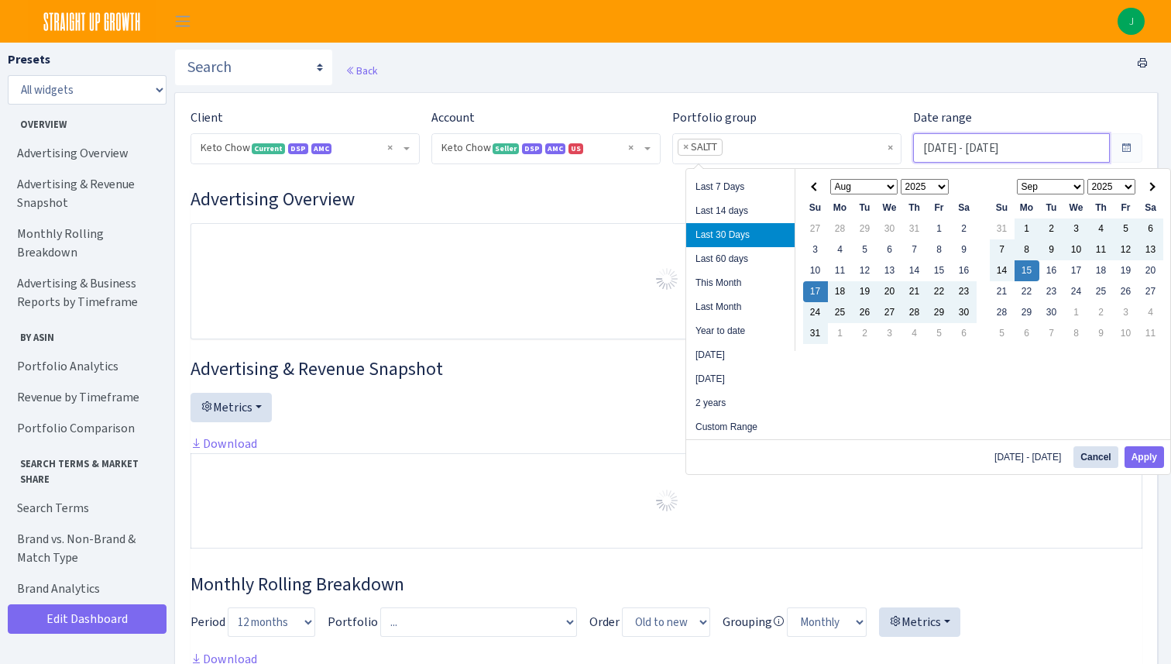
click at [953, 153] on input "[DATE] - [DATE]" at bounding box center [1011, 147] width 197 height 29
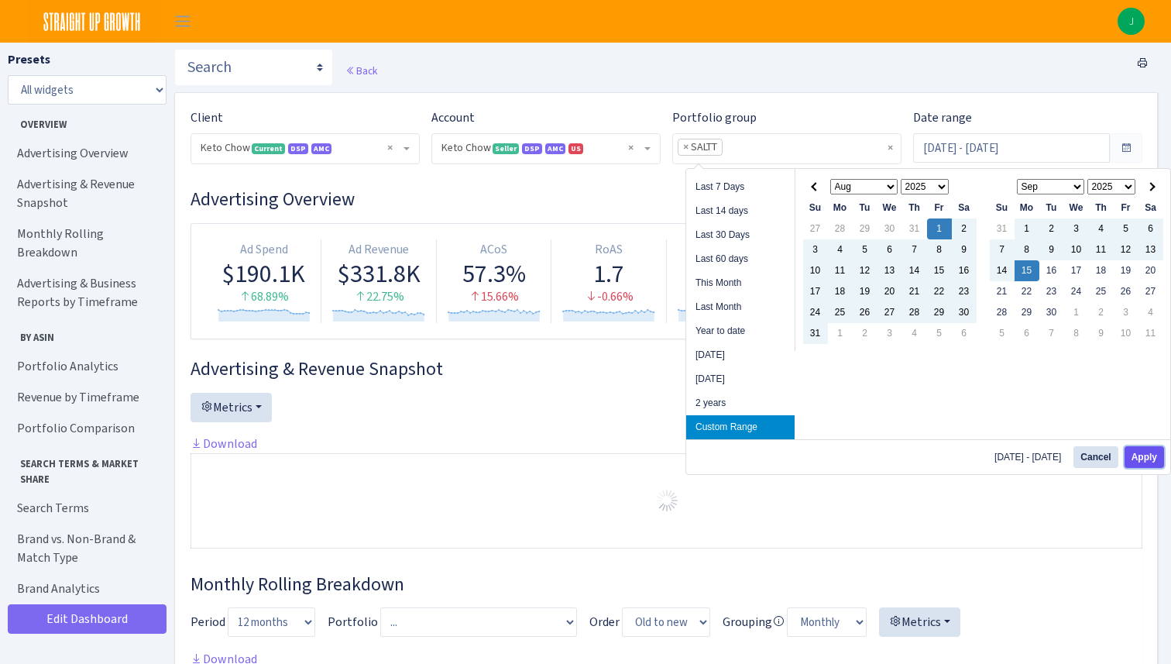
click at [1142, 460] on button "Apply" at bounding box center [1144, 457] width 39 height 22
type input "[DATE] - [DATE]"
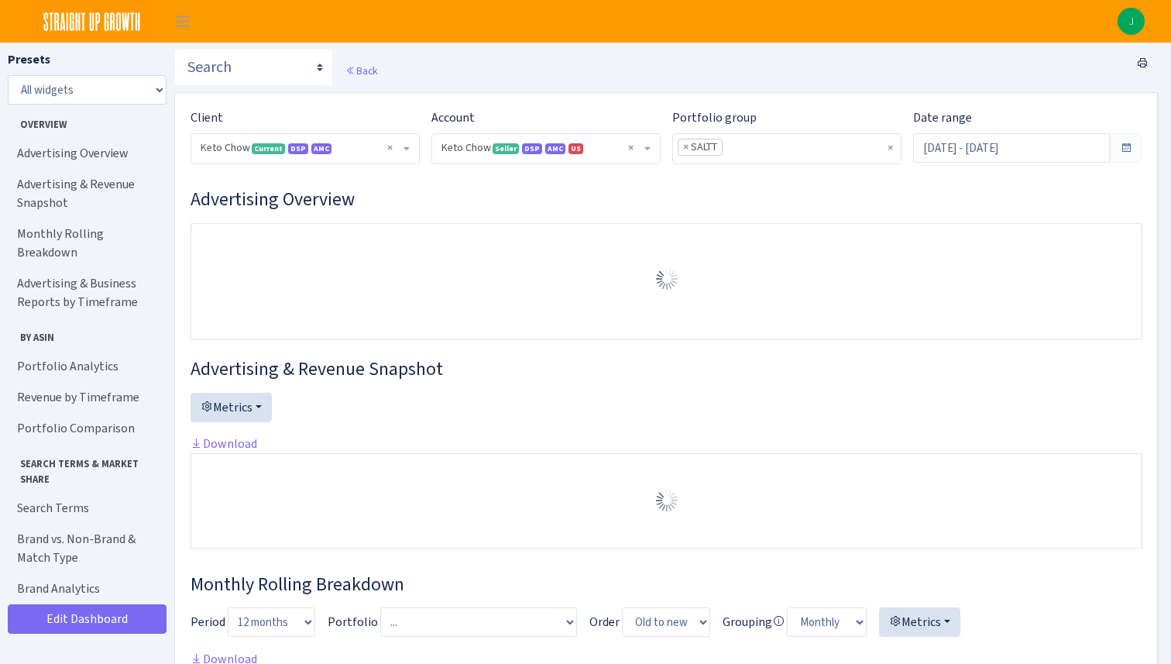
select select "2146680475088560"
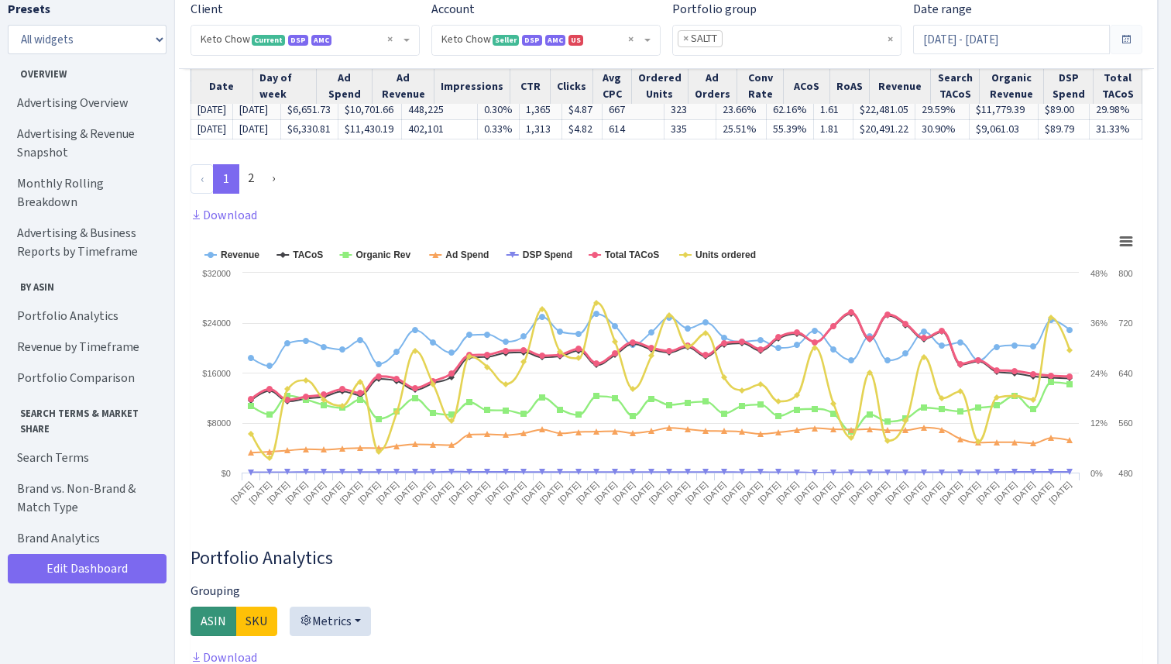
scroll to position [1850, 0]
